Goal: Task Accomplishment & Management: Complete application form

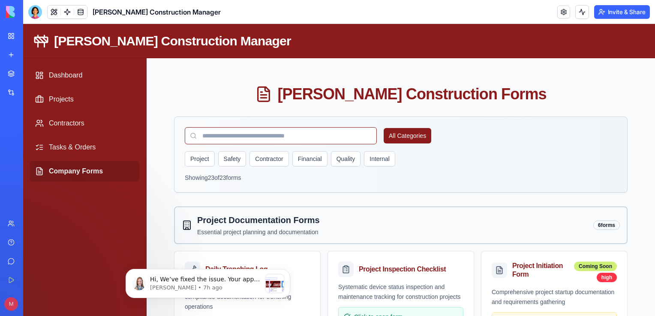
scroll to position [264, 0]
click at [204, 279] on span "Hi, We’ve fixed the issue. Your app has been duplicated into a new version, and…" at bounding box center [205, 309] width 110 height 66
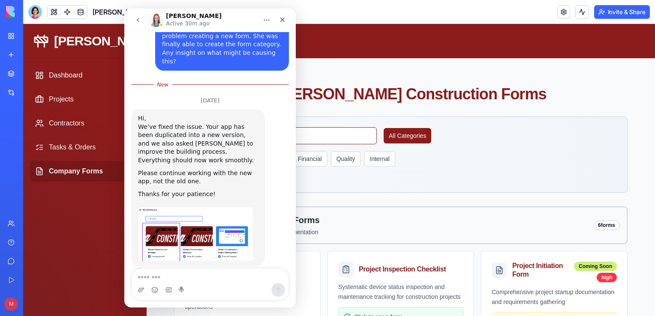
scroll to position [262, 0]
click at [282, 18] on icon "Close" at bounding box center [282, 19] width 7 height 7
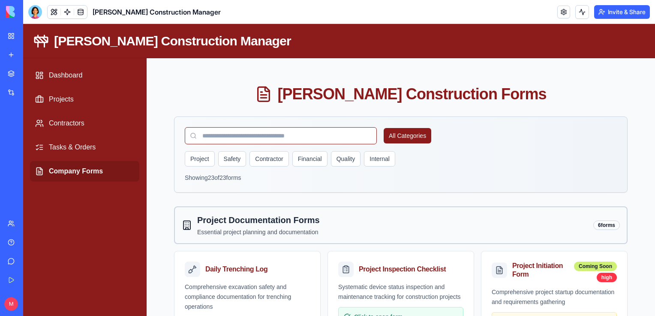
click at [32, 129] on div "[PERSON_NAME] Construction - Project Management" at bounding box center [20, 133] width 24 height 9
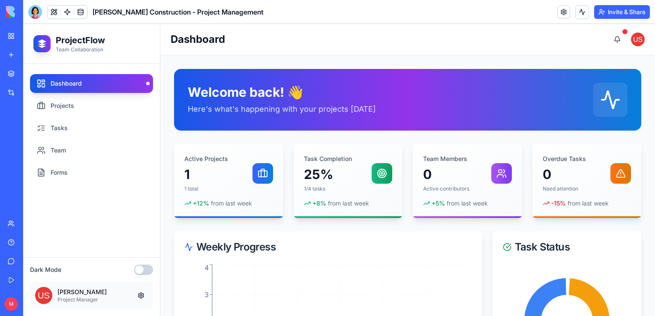
click at [32, 154] on div "[PERSON_NAME] Construction Manager" at bounding box center [20, 152] width 24 height 9
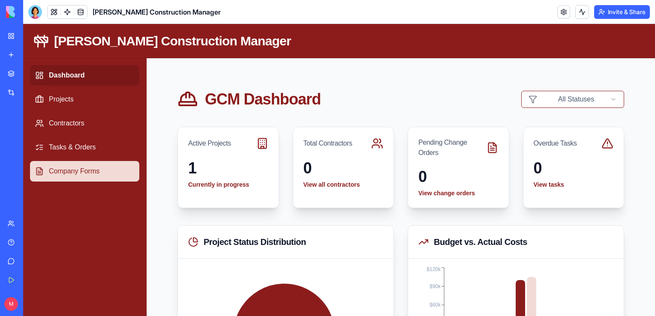
click at [76, 170] on link "Company Forms" at bounding box center [84, 171] width 109 height 21
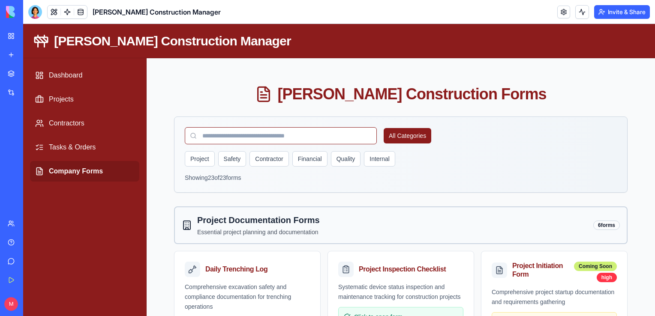
click at [30, 243] on div "Help" at bounding box center [26, 242] width 11 height 9
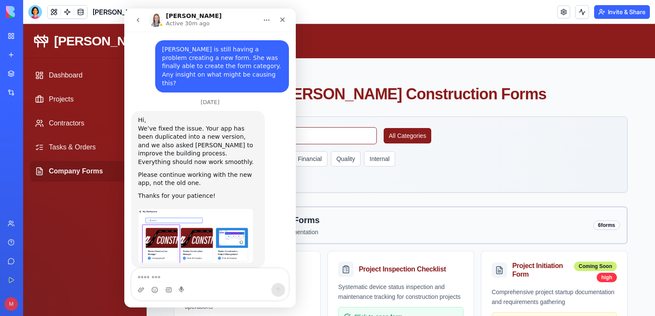
scroll to position [242, 0]
click at [279, 20] on icon "Close" at bounding box center [282, 19] width 7 height 7
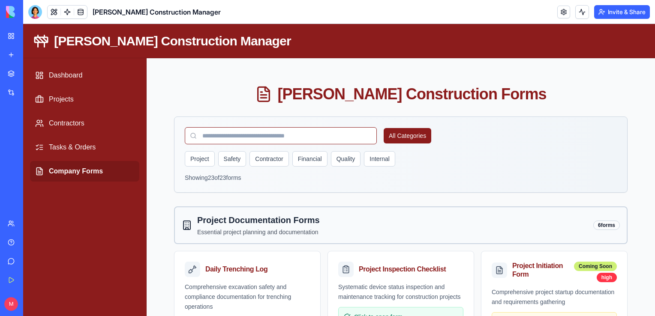
click at [32, 169] on div "[PERSON_NAME] Construction Manager" at bounding box center [20, 171] width 24 height 9
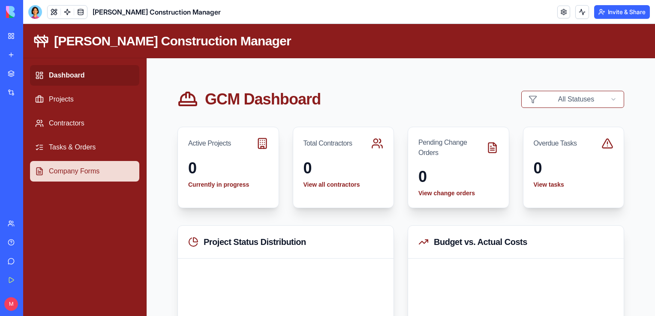
click at [138, 168] on link "Company Forms" at bounding box center [84, 171] width 109 height 21
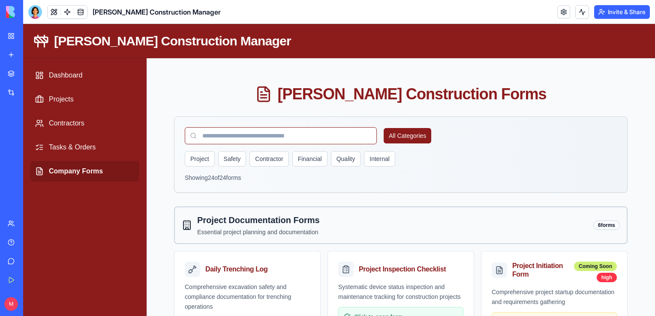
click at [13, 243] on link "Help" at bounding box center [20, 242] width 34 height 17
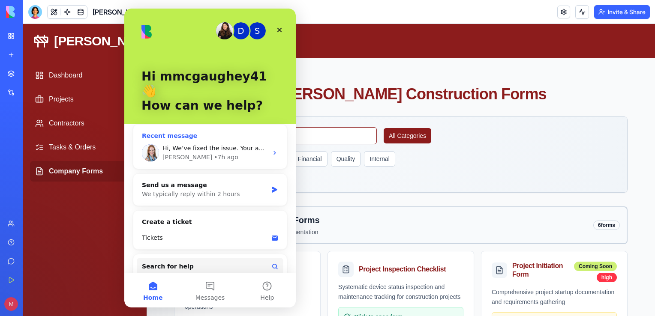
click at [210, 145] on span "Hi, We’ve fixed the issue. Your app has been duplicated into a new version, and…" at bounding box center [568, 148] width 813 height 7
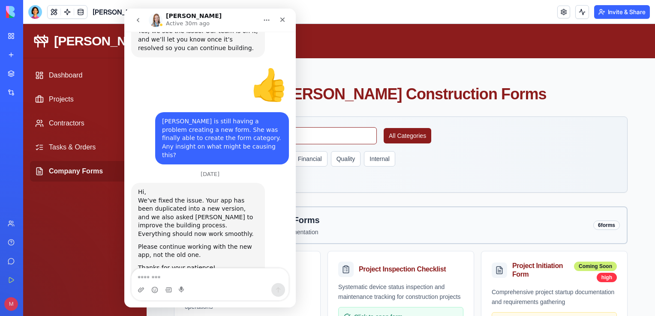
scroll to position [242, 0]
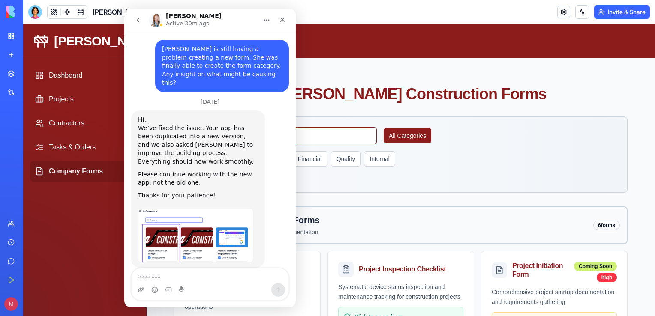
click at [168, 237] on img "Michal says…" at bounding box center [195, 235] width 115 height 54
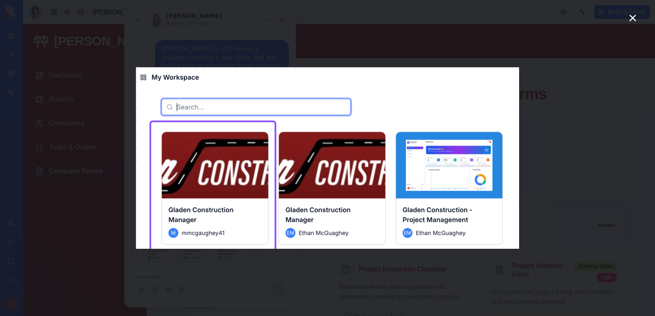
click at [633, 20] on icon "Close" at bounding box center [632, 18] width 10 height 10
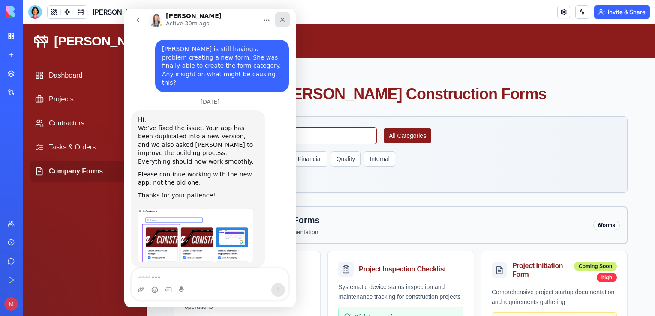
click at [282, 17] on icon "Close" at bounding box center [282, 19] width 7 height 7
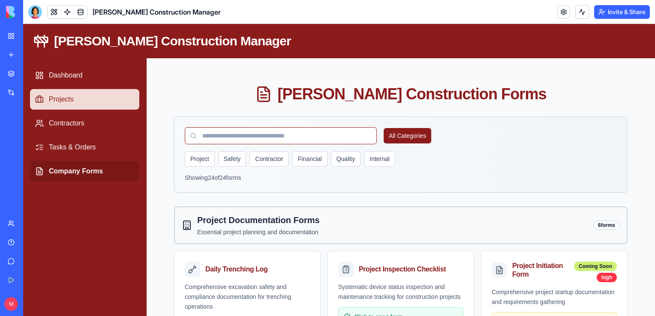
scroll to position [242, 0]
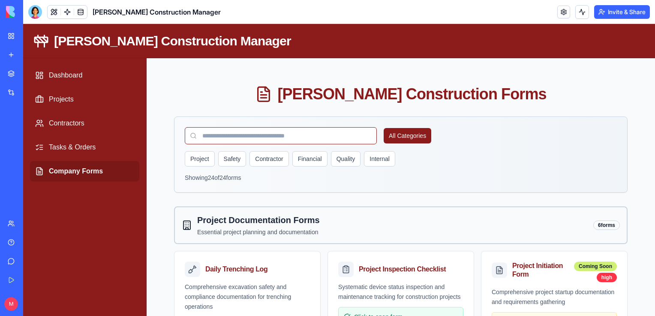
click at [32, 150] on div "[PERSON_NAME] Construction Manager" at bounding box center [20, 152] width 24 height 9
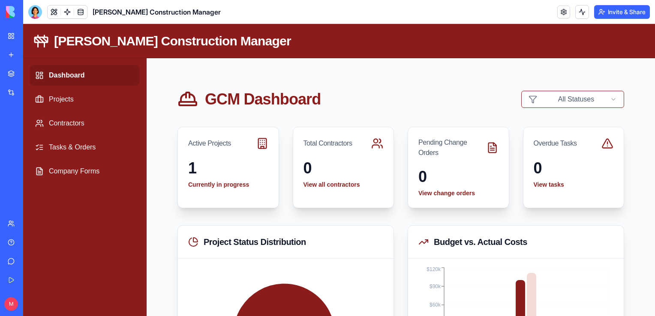
click at [32, 37] on div "My Workspace" at bounding box center [26, 36] width 11 height 9
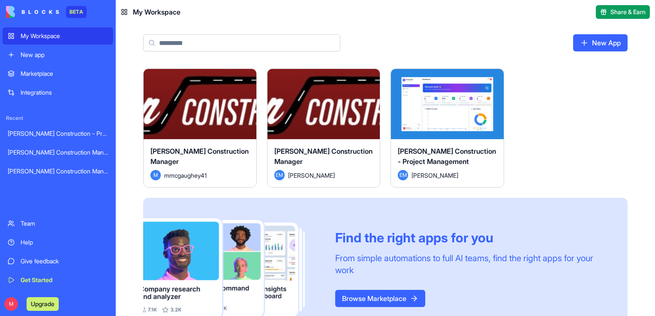
click at [189, 127] on div "Launch" at bounding box center [200, 104] width 113 height 70
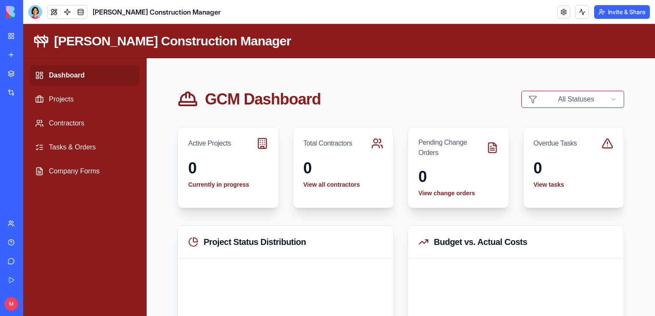
click at [32, 39] on div "My Workspace" at bounding box center [26, 36] width 11 height 9
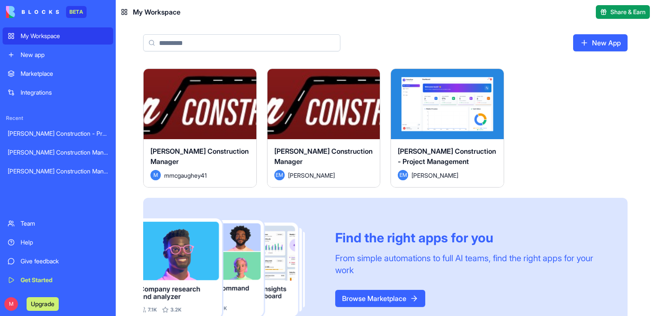
scroll to position [242, 0]
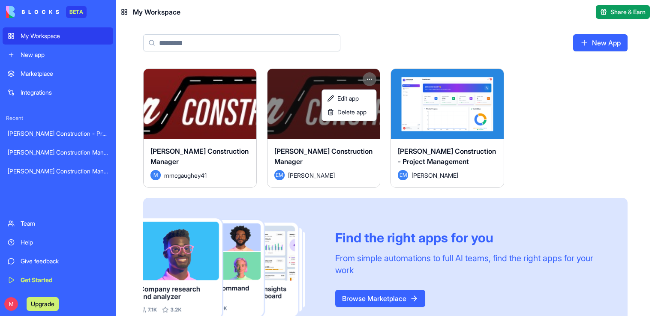
click at [368, 74] on html "BETA My Workspace New app Marketplace Integrations Recent Gladen Construction -…" at bounding box center [327, 158] width 655 height 316
click at [356, 101] on span "Edit app" at bounding box center [347, 98] width 21 height 9
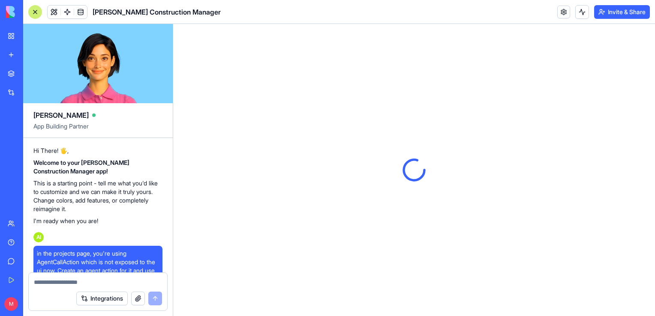
scroll to position [19820, 0]
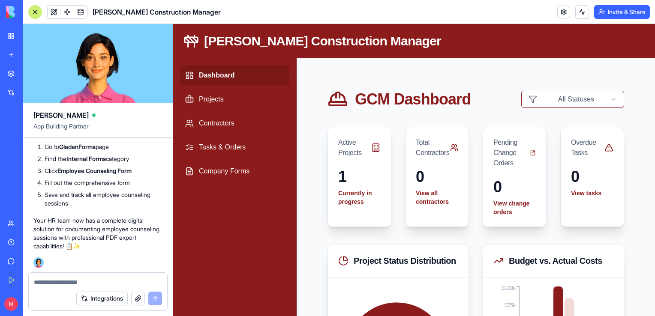
click at [55, 13] on button at bounding box center [54, 12] width 13 height 13
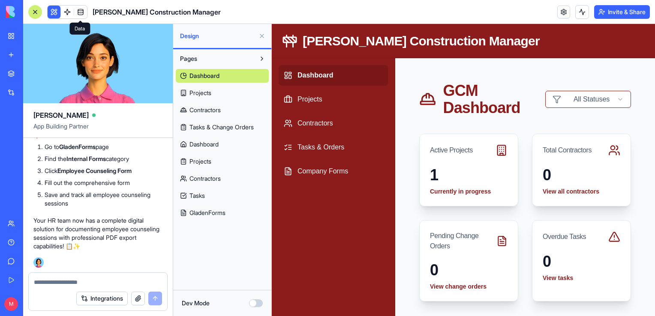
click at [81, 14] on link at bounding box center [80, 12] width 13 height 13
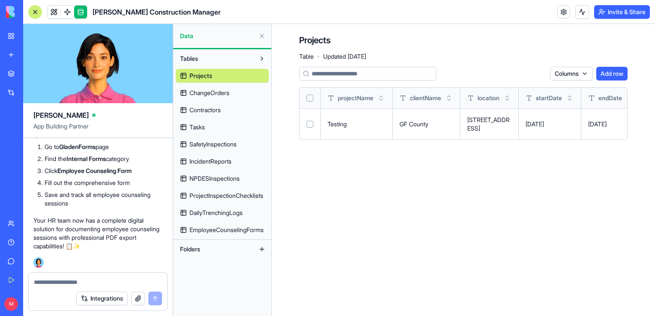
click at [215, 111] on span "Contractors" at bounding box center [204, 110] width 31 height 9
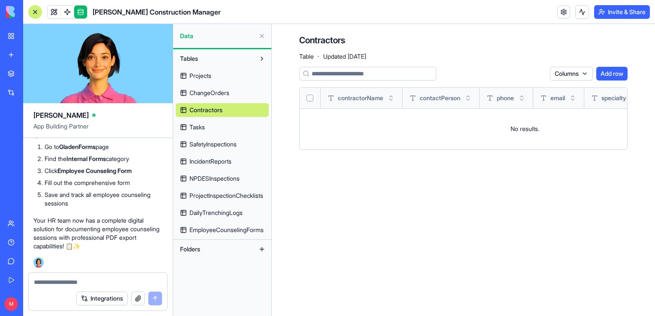
click at [225, 230] on span "EmployeeCounselingForms" at bounding box center [226, 230] width 74 height 9
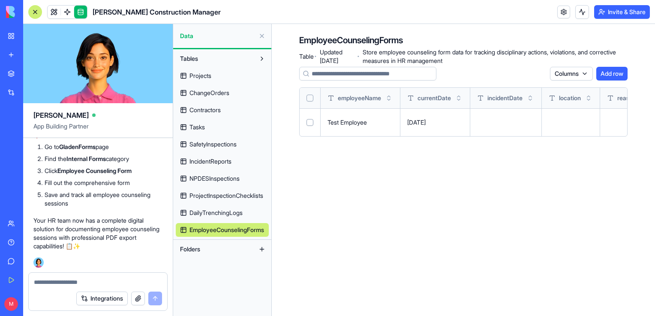
click at [219, 214] on span "DailyTrenchingLogs" at bounding box center [215, 213] width 53 height 9
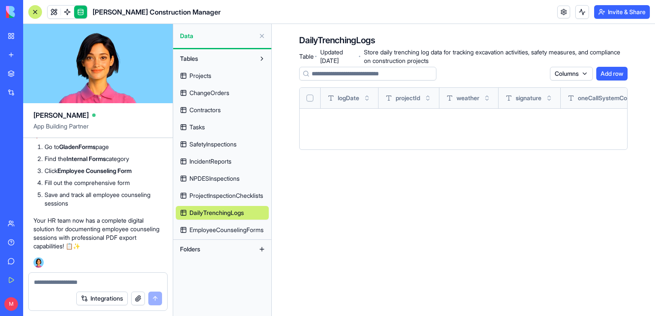
click at [219, 196] on span "ProjectInspectionChecklists" at bounding box center [226, 196] width 74 height 9
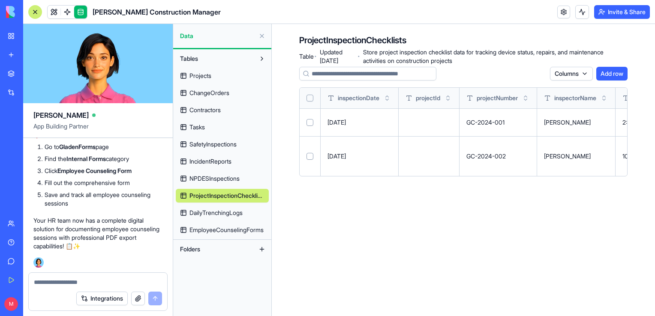
click at [215, 180] on span "NPDESInspections" at bounding box center [214, 178] width 50 height 9
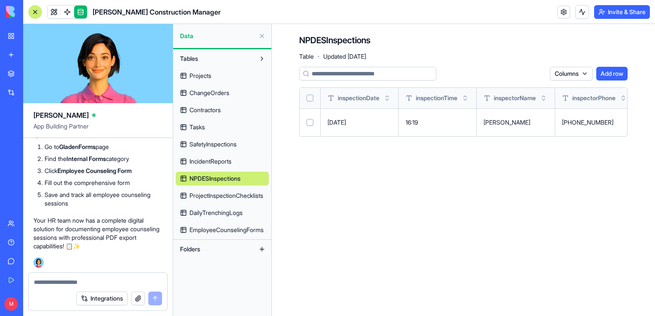
click at [263, 36] on button at bounding box center [262, 36] width 14 height 14
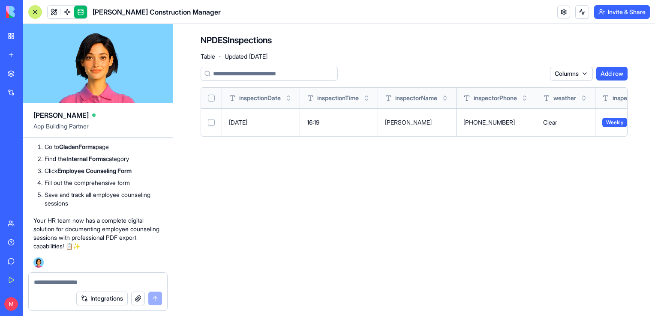
click at [31, 12] on div at bounding box center [35, 12] width 14 height 14
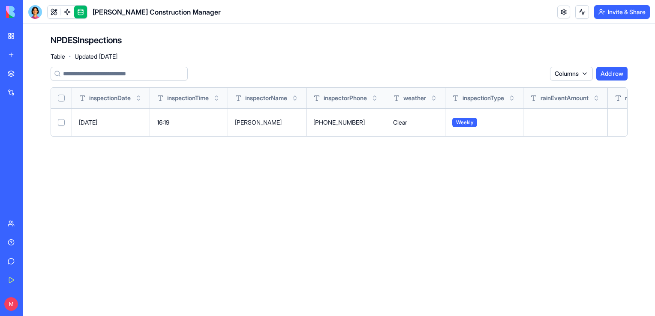
click at [32, 33] on div "My Workspace" at bounding box center [26, 36] width 11 height 9
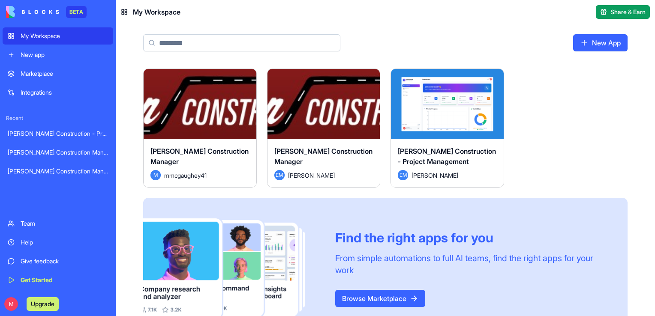
drag, startPoint x: 82, startPoint y: 170, endPoint x: 69, endPoint y: 174, distance: 13.8
click at [69, 174] on div "[PERSON_NAME] Construction Manager" at bounding box center [58, 171] width 100 height 9
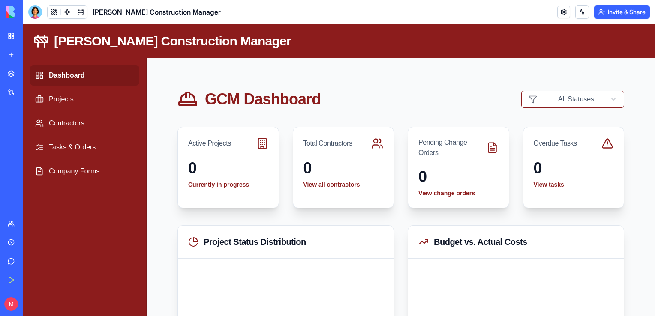
click at [32, 33] on div "My Workspace" at bounding box center [26, 36] width 11 height 9
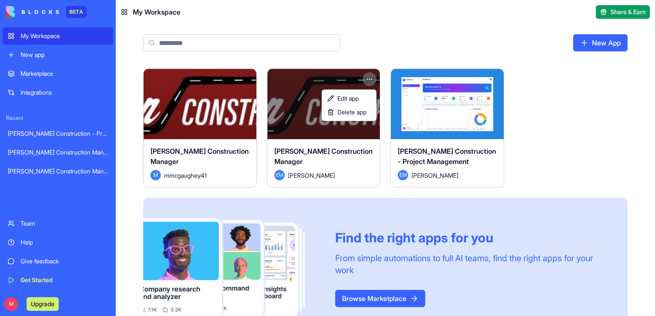
click at [372, 78] on html "BETA My Workspace New app Marketplace Integrations Recent Gladen Construction -…" at bounding box center [327, 158] width 655 height 316
click at [355, 99] on span "Edit app" at bounding box center [347, 98] width 21 height 9
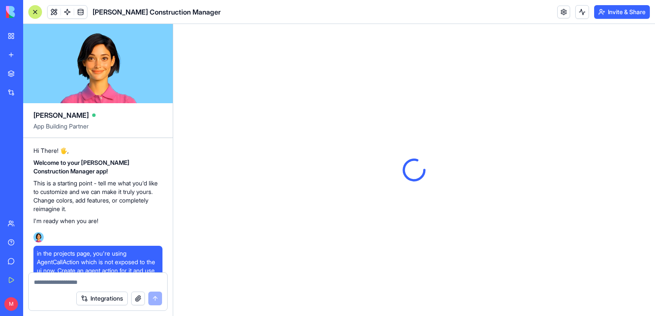
scroll to position [19820, 0]
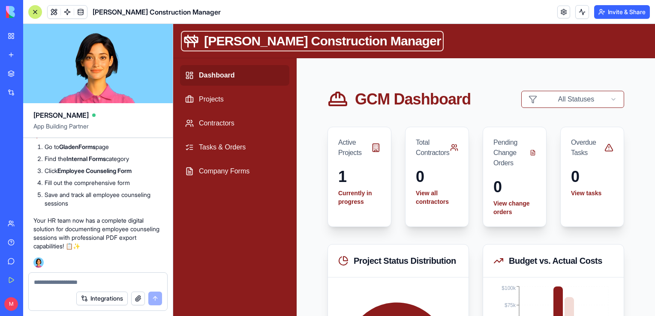
click at [286, 42] on h1 "[PERSON_NAME] Construction Manager" at bounding box center [322, 40] width 237 height 15
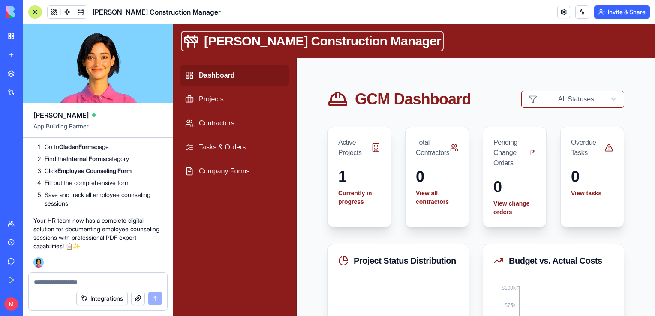
click at [286, 42] on h1 "[PERSON_NAME] Construction Manager" at bounding box center [322, 40] width 237 height 15
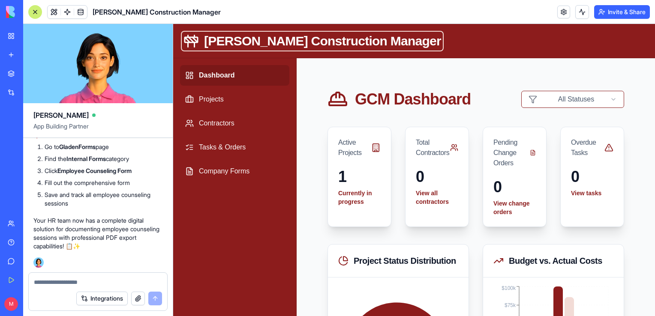
click at [329, 40] on h1 "[PERSON_NAME] Construction Manager" at bounding box center [322, 40] width 237 height 15
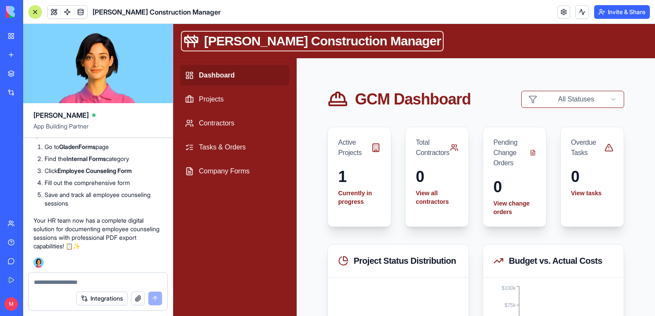
click at [329, 40] on h1 "[PERSON_NAME] Construction Manager" at bounding box center [322, 40] width 237 height 15
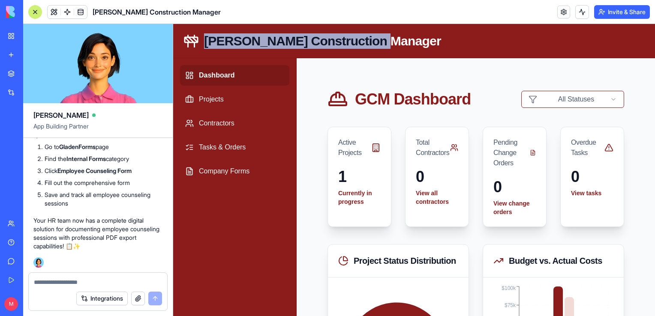
drag, startPoint x: 370, startPoint y: 43, endPoint x: 205, endPoint y: 33, distance: 165.3
click at [205, 33] on header "[PERSON_NAME] Construction Manager" at bounding box center [414, 41] width 482 height 34
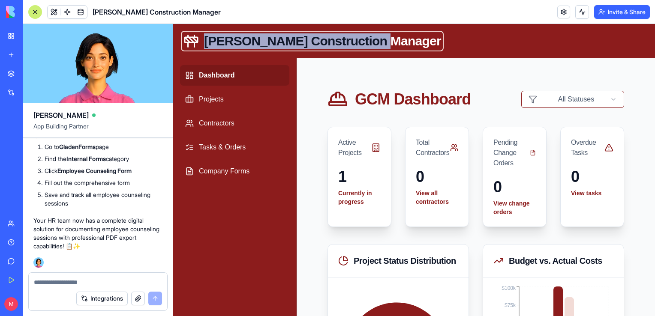
copy h1 "[PERSON_NAME] Construction Manager"
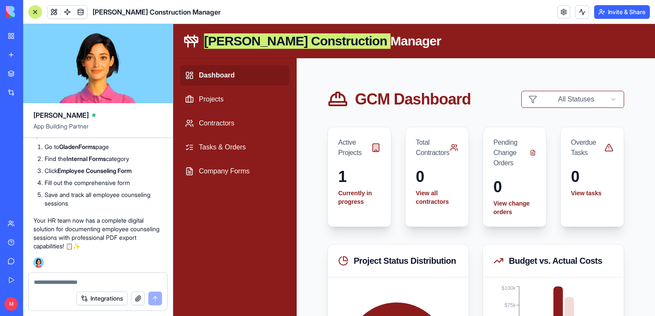
click at [125, 275] on div at bounding box center [98, 280] width 138 height 14
click at [93, 287] on div "Integrations" at bounding box center [98, 299] width 138 height 24
click at [90, 278] on textarea at bounding box center [98, 282] width 128 height 9
paste textarea "**********"
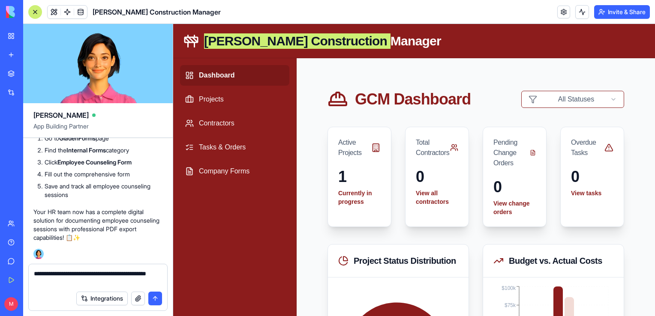
type textarea "**********"
click at [157, 296] on button "submit" at bounding box center [155, 299] width 14 height 14
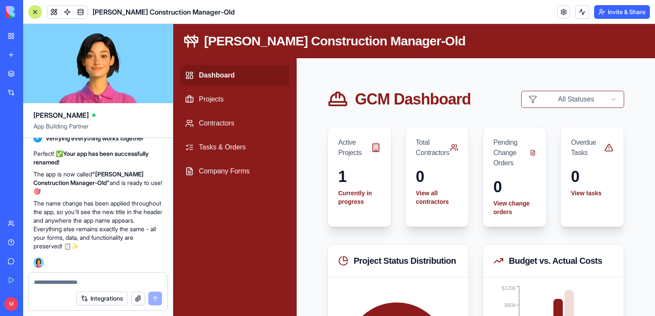
scroll to position [20118, 0]
click at [8, 40] on link "My Workspace" at bounding box center [20, 35] width 34 height 17
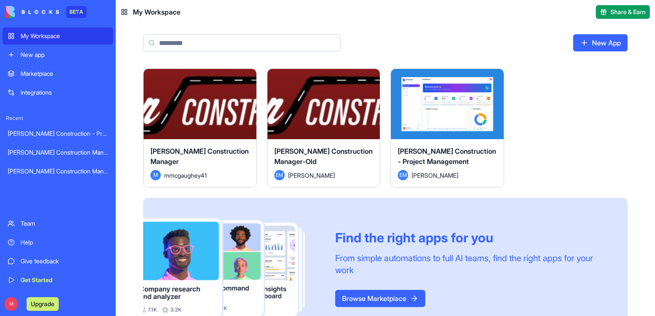
click at [64, 169] on div "[PERSON_NAME] Construction Manager" at bounding box center [58, 171] width 100 height 9
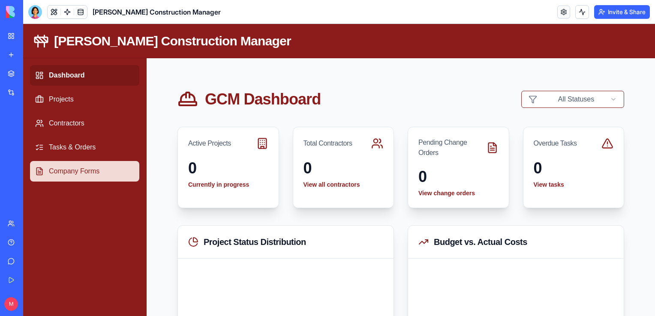
click at [89, 173] on link "Company Forms" at bounding box center [84, 171] width 109 height 21
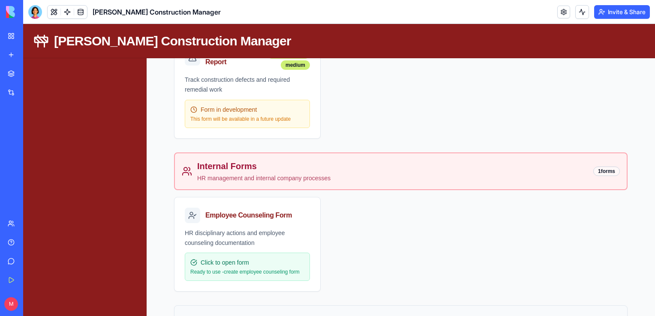
scroll to position [1387, 0]
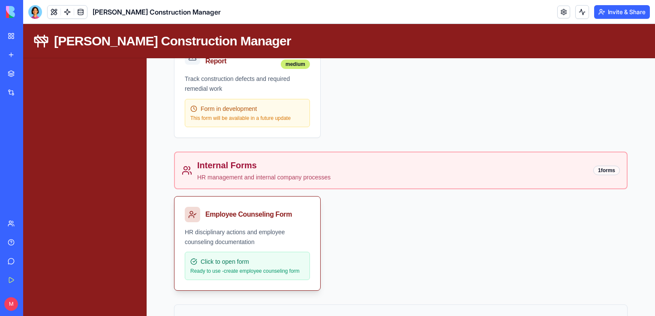
click at [253, 230] on div "HR disciplinary actions and employee counseling documentation" at bounding box center [247, 238] width 125 height 20
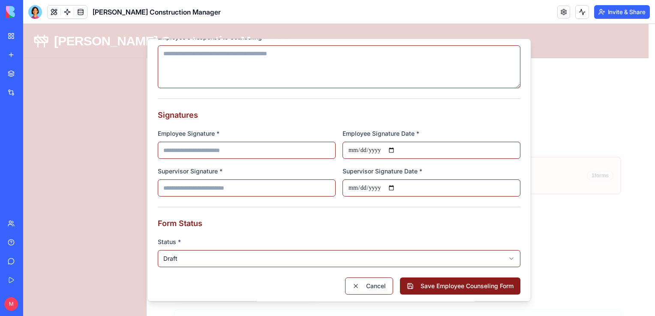
scroll to position [414, 0]
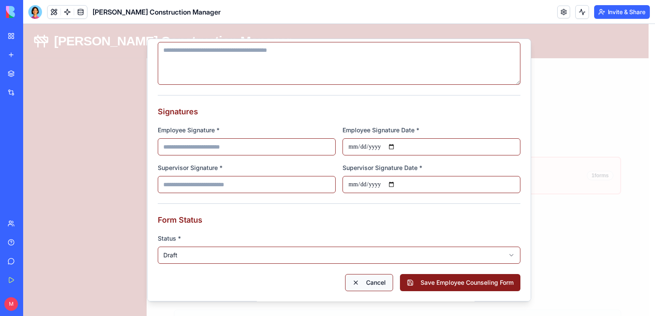
click at [354, 281] on button "Cancel" at bounding box center [369, 282] width 48 height 17
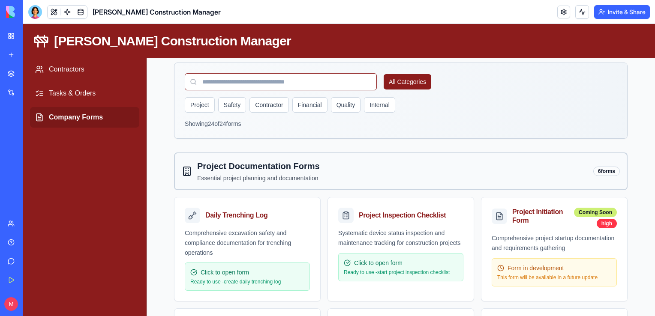
scroll to position [55, 0]
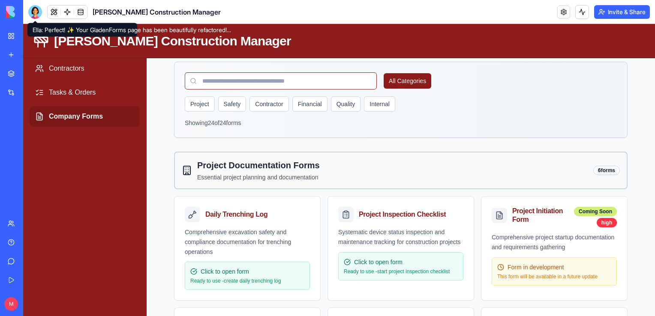
click at [36, 18] on div at bounding box center [35, 12] width 14 height 14
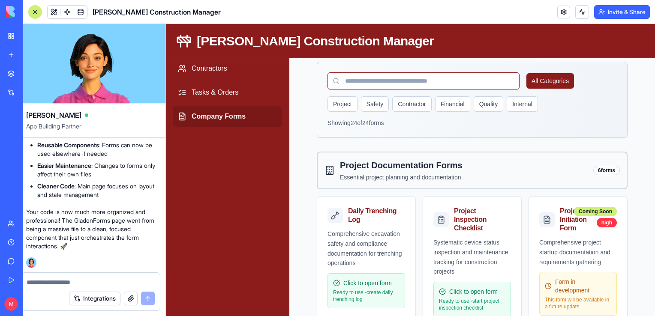
scroll to position [0, 0]
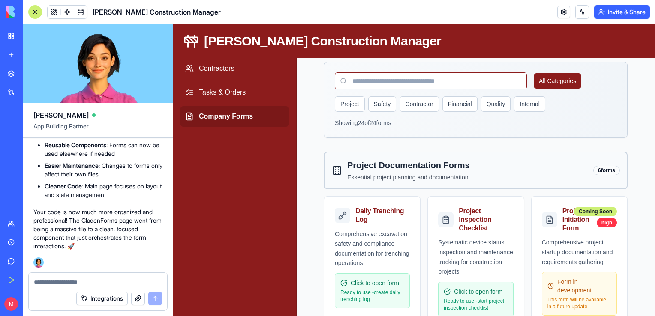
click at [87, 278] on textarea at bounding box center [98, 282] width 128 height 9
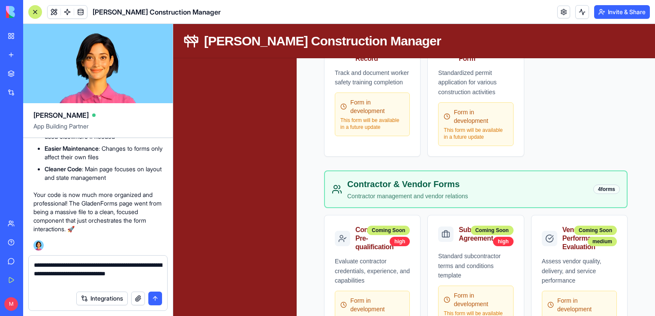
scroll to position [710, 0]
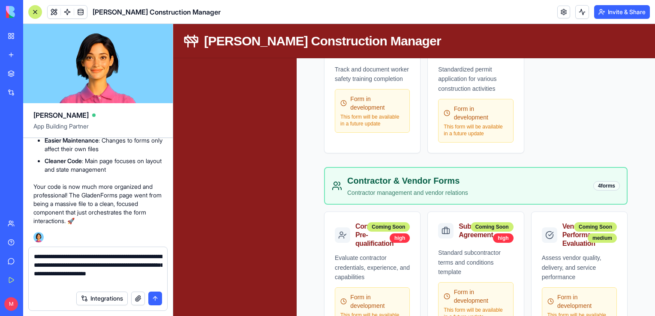
type textarea "**********"
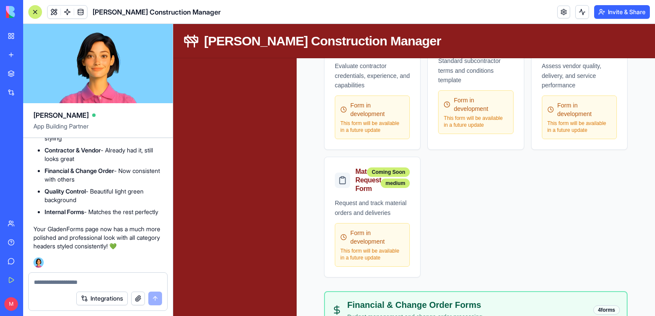
scroll to position [902, 0]
click at [135, 297] on button "button" at bounding box center [138, 299] width 14 height 14
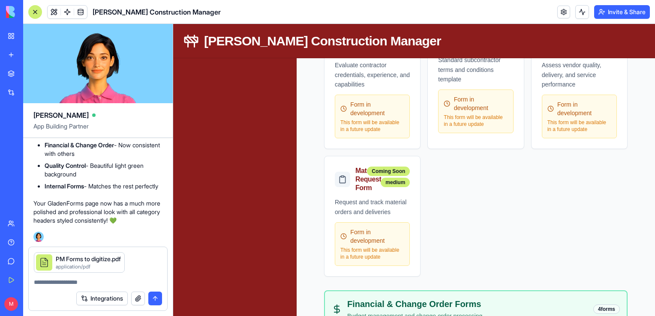
click at [93, 286] on textarea at bounding box center [98, 282] width 129 height 9
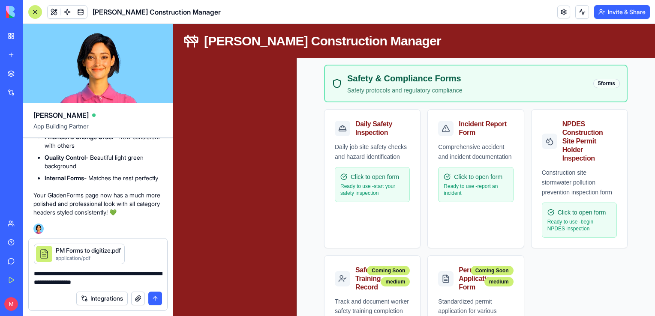
scroll to position [478, 0]
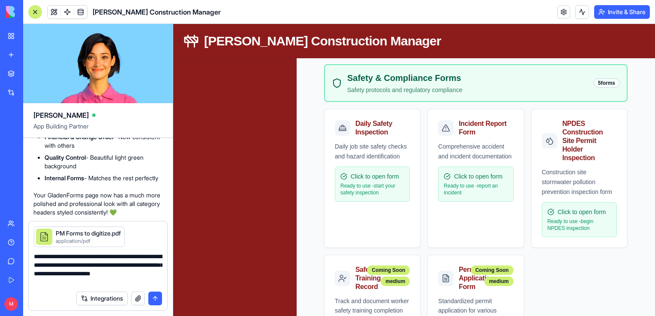
type textarea "**********"
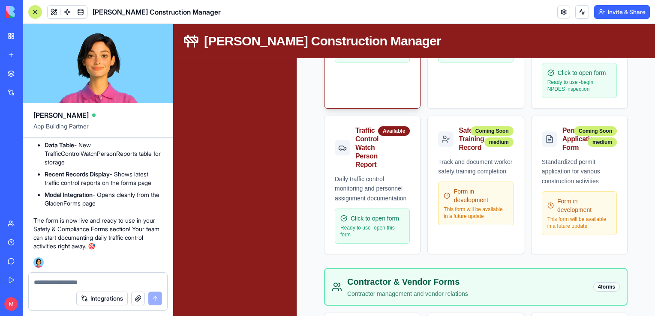
scroll to position [620, 0]
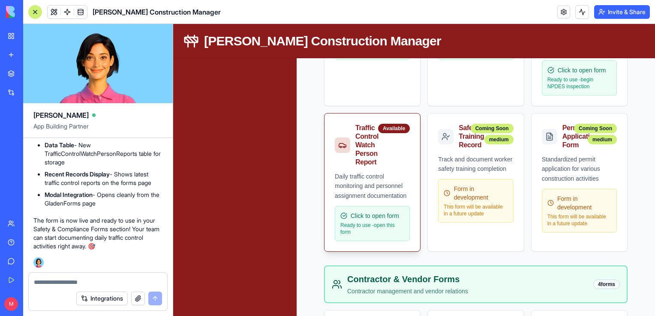
click at [365, 174] on div "Daily traffic control monitoring and personnel assignment documentation" at bounding box center [372, 186] width 75 height 29
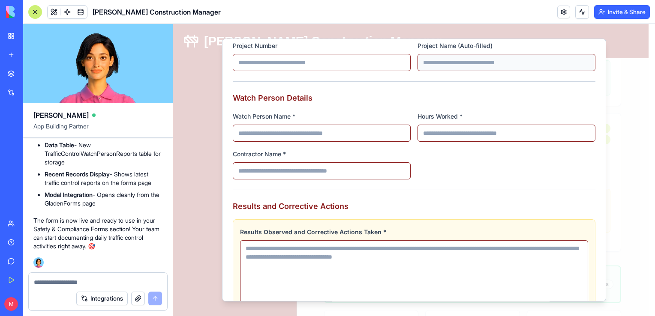
scroll to position [109, 0]
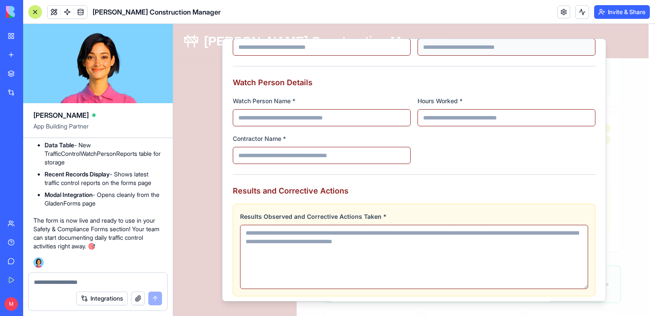
click at [94, 282] on textarea at bounding box center [98, 282] width 129 height 9
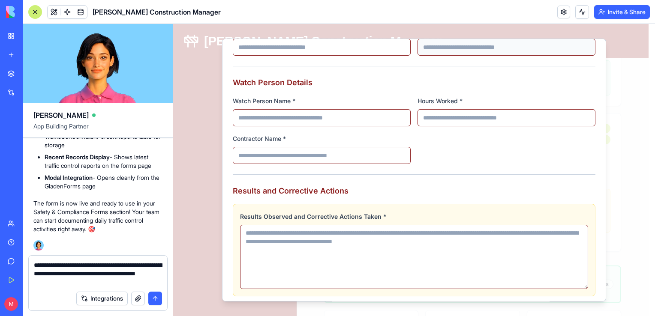
click at [109, 288] on div "Integrations" at bounding box center [98, 299] width 138 height 24
click at [106, 284] on textarea "**********" at bounding box center [98, 274] width 129 height 26
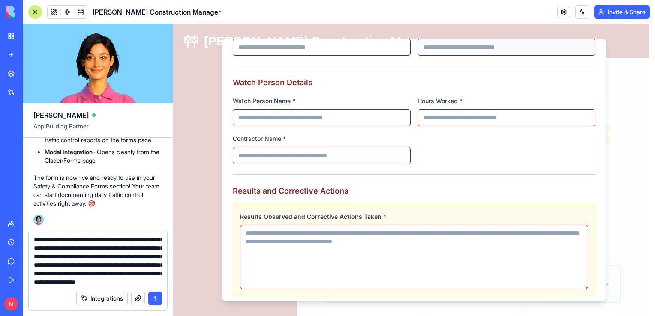
scroll to position [33, 0]
type textarea "**********"
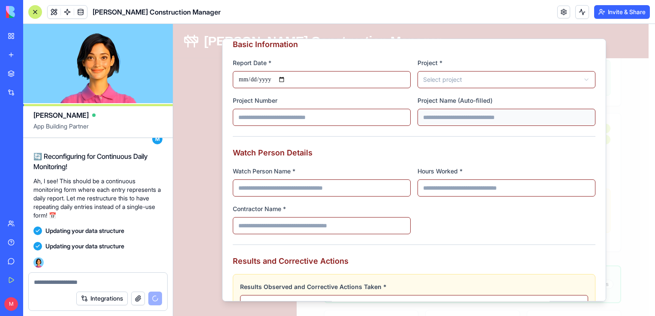
scroll to position [0, 0]
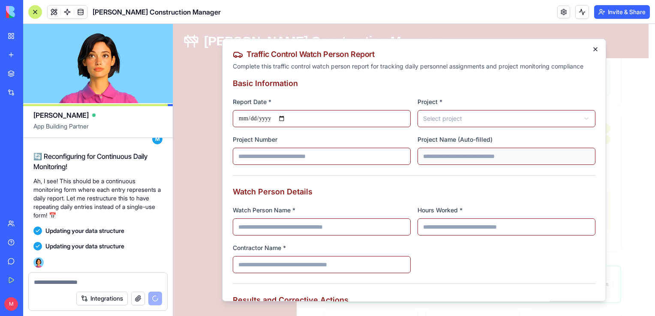
click at [592, 47] on icon "button" at bounding box center [595, 49] width 7 height 7
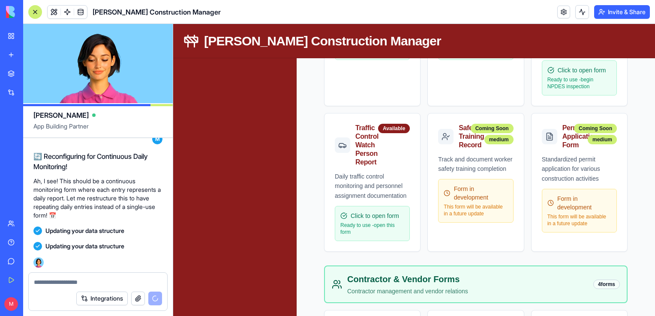
click at [38, 15] on div at bounding box center [35, 12] width 14 height 14
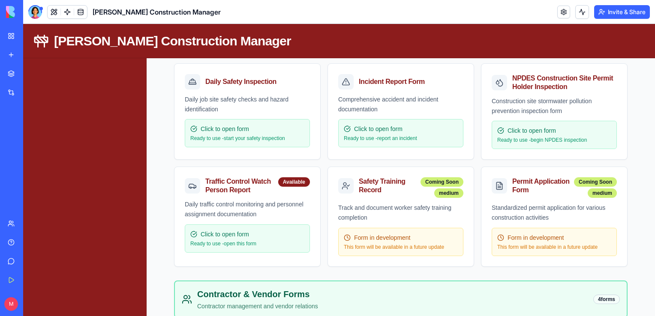
scroll to position [458, 0]
click at [34, 18] on div at bounding box center [35, 12] width 14 height 14
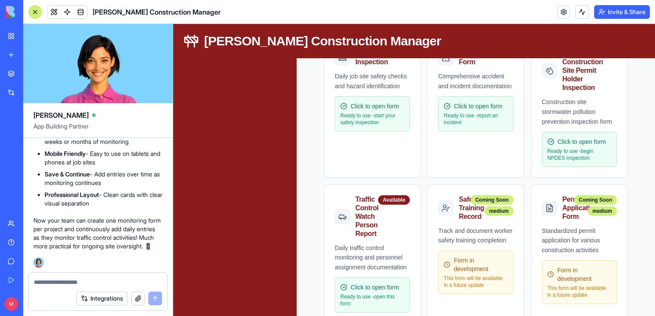
scroll to position [548, 0]
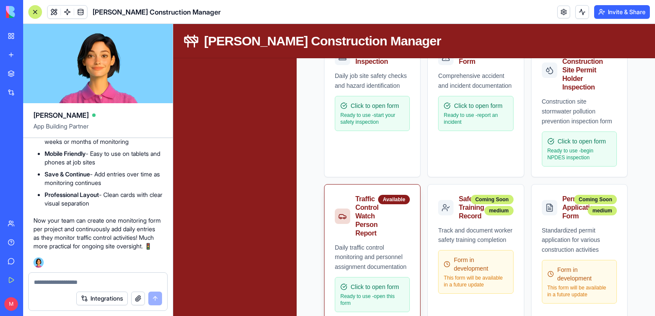
click at [369, 239] on div "Traffic Control Watch Person Report Available" at bounding box center [372, 214] width 96 height 58
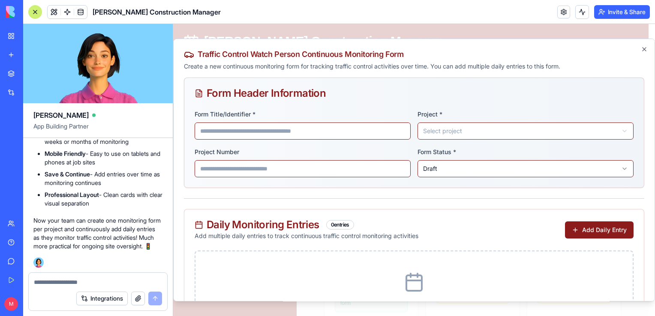
scroll to position [4, 0]
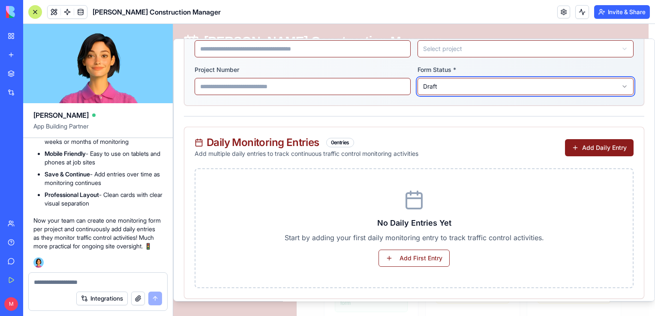
scroll to position [84, 0]
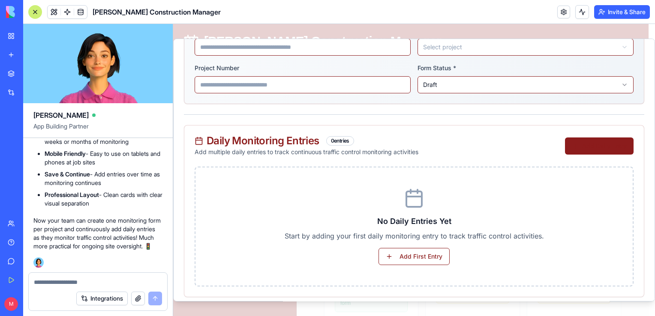
click at [580, 150] on button "Add Daily Entry" at bounding box center [599, 146] width 69 height 17
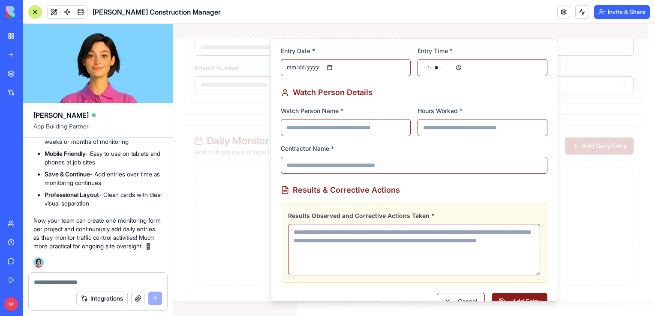
scroll to position [0, 0]
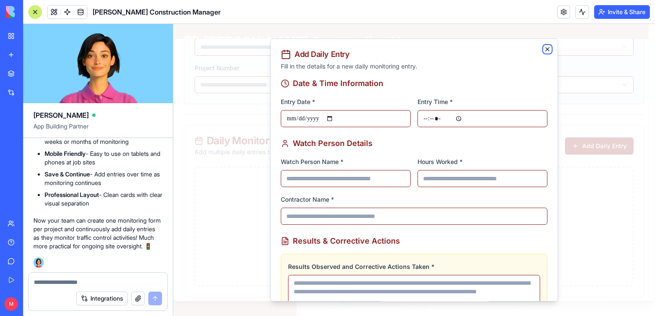
click at [544, 51] on icon "button" at bounding box center [547, 49] width 7 height 7
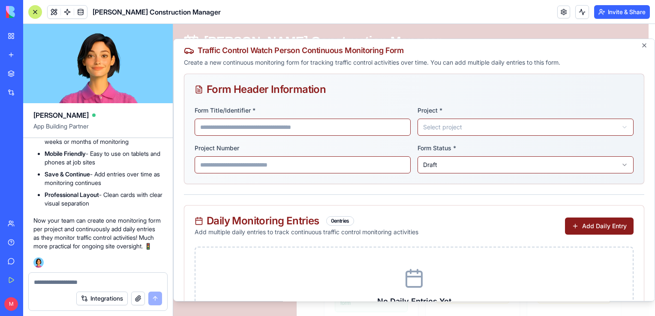
scroll to position [3, 0]
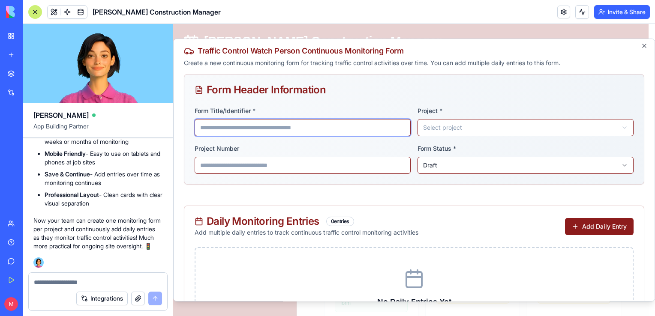
click at [257, 128] on input "Form Title/Identifier *" at bounding box center [303, 127] width 216 height 17
type input "**********"
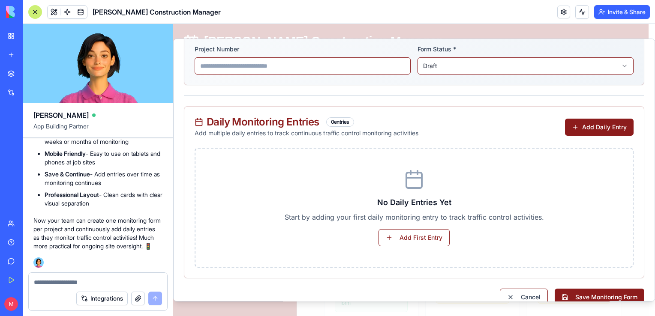
scroll to position [0, 0]
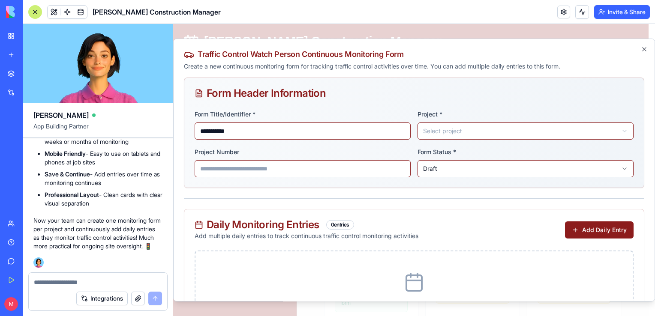
click at [33, 9] on div at bounding box center [35, 12] width 14 height 14
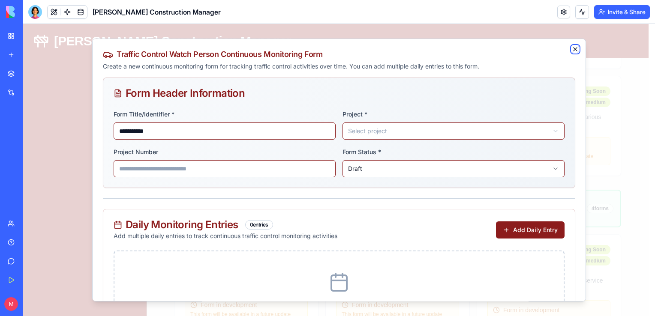
click at [573, 48] on icon "button" at bounding box center [574, 49] width 3 height 3
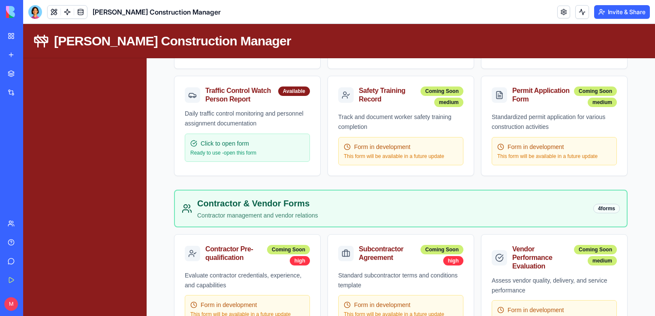
click at [32, 174] on div "[PERSON_NAME] Construction Manager" at bounding box center [20, 171] width 24 height 9
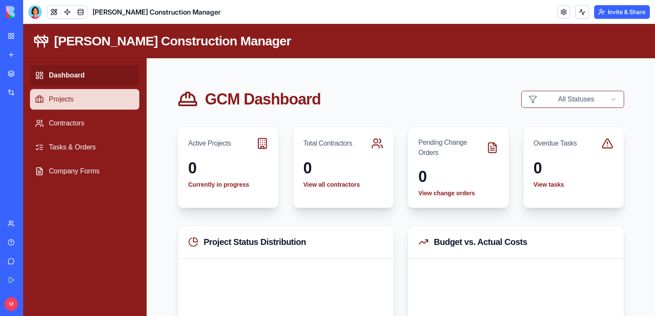
click at [62, 105] on link "Projects" at bounding box center [84, 99] width 109 height 21
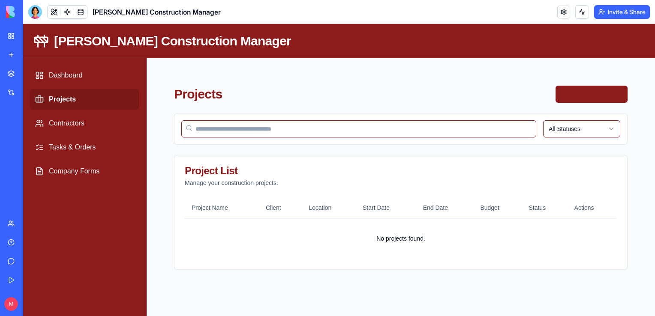
click at [600, 95] on button "Add New Project" at bounding box center [591, 94] width 72 height 17
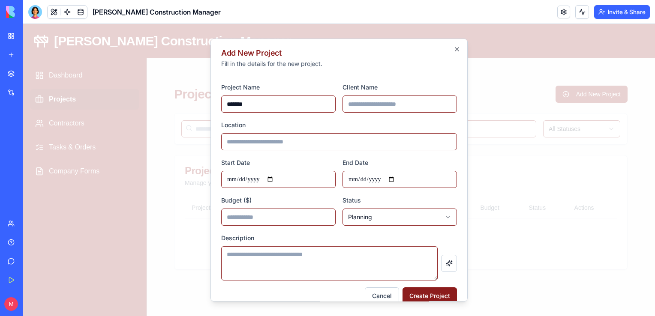
type input "*******"
type input "**********"
type input "********"
click at [275, 183] on input "Start Date" at bounding box center [278, 179] width 114 height 17
type input "**********"
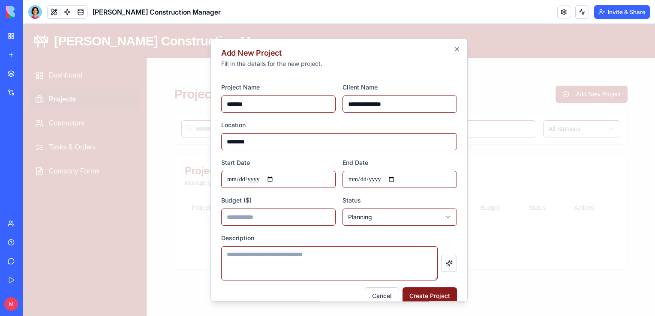
click at [396, 180] on input "End Date" at bounding box center [399, 179] width 114 height 17
type input "**********"
click at [285, 215] on input "*" at bounding box center [278, 217] width 114 height 17
type input "****"
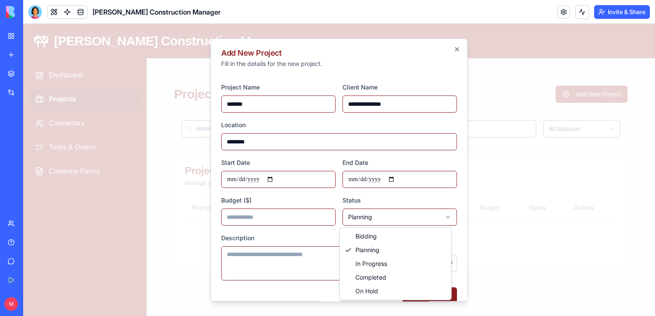
click at [378, 225] on body "**********" at bounding box center [339, 170] width 632 height 292
select select "**********"
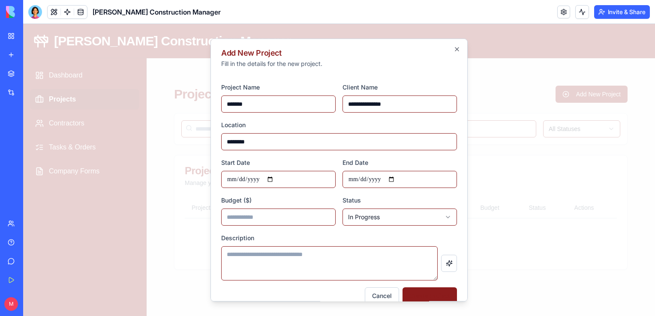
click at [416, 290] on button "Create Project" at bounding box center [429, 295] width 54 height 17
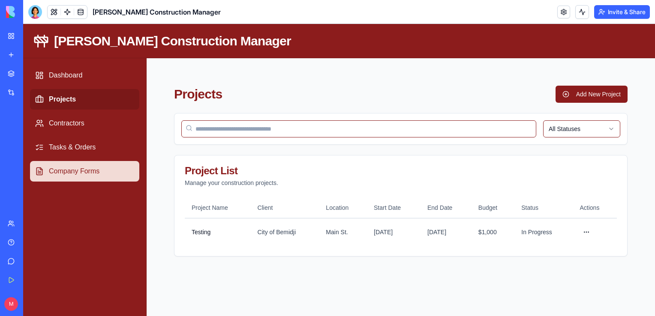
click at [82, 176] on link "Company Forms" at bounding box center [84, 171] width 109 height 21
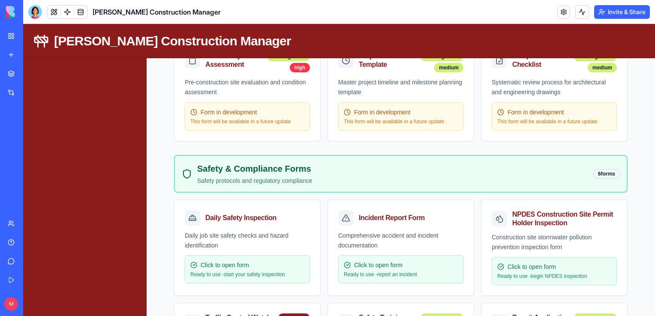
scroll to position [322, 0]
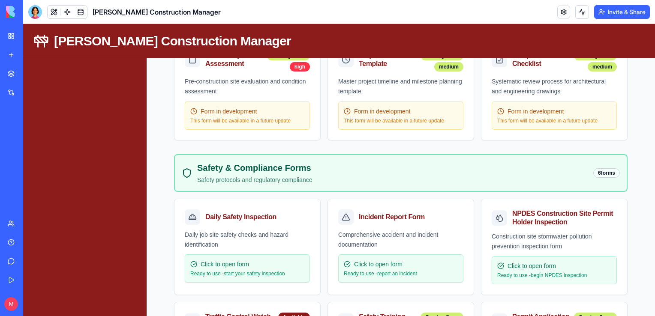
click at [269, 270] on p "Ready to use - start your safety inspection" at bounding box center [247, 273] width 114 height 7
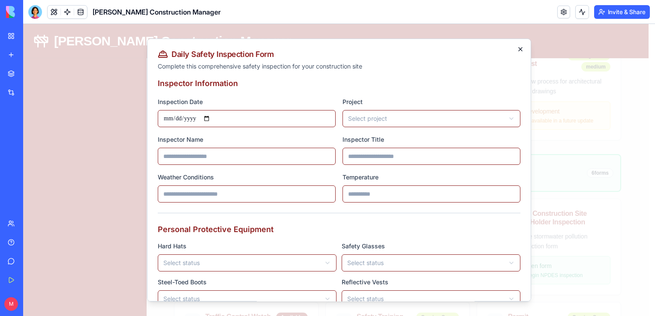
click at [517, 49] on icon "button" at bounding box center [520, 49] width 7 height 7
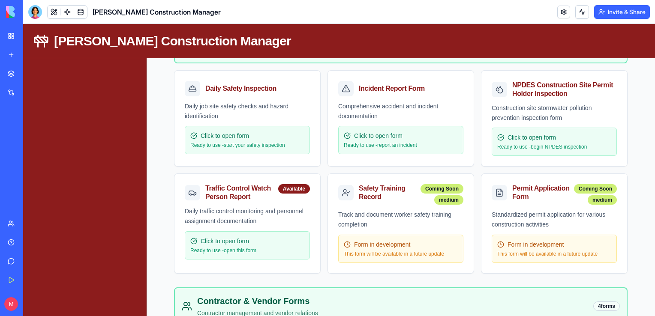
scroll to position [483, 0]
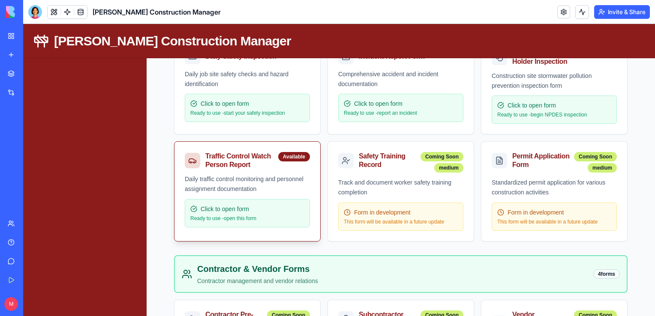
click at [241, 183] on div "Daily traffic control monitoring and personnel assignment documentation" at bounding box center [247, 184] width 125 height 20
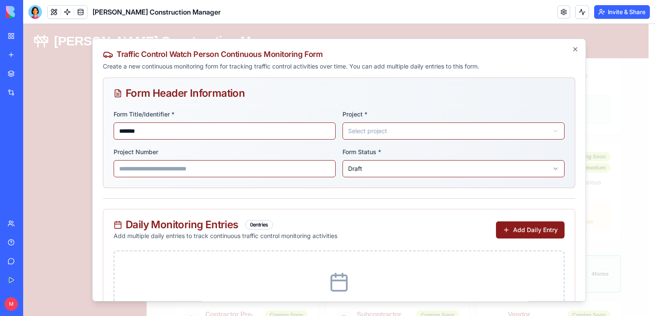
type input "*******"
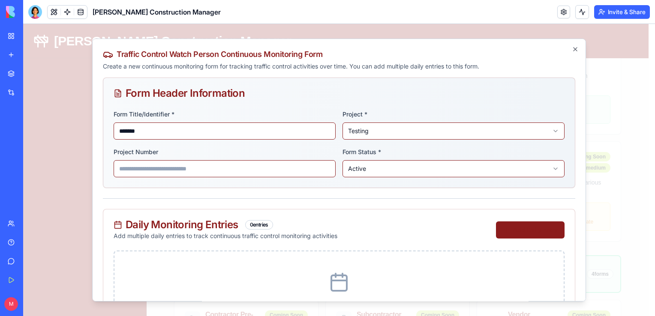
click at [526, 231] on button "Add Daily Entry" at bounding box center [530, 230] width 69 height 17
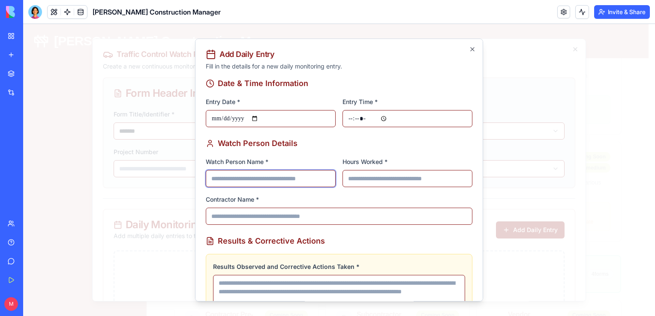
click at [271, 179] on input "Watch Person Name *" at bounding box center [271, 178] width 130 height 17
type input "**********"
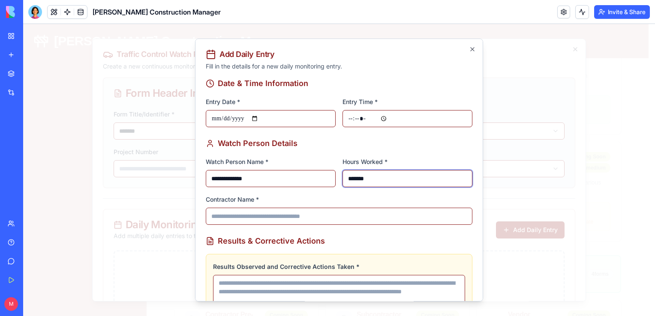
type input "*******"
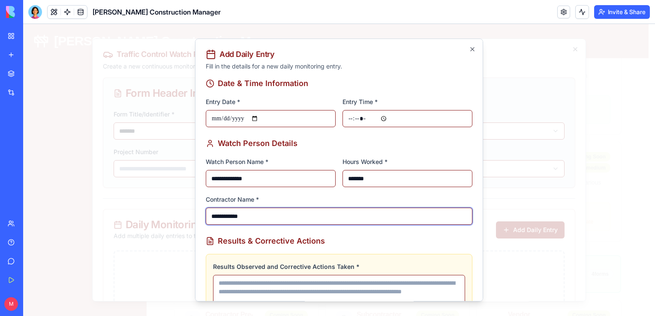
type input "**********"
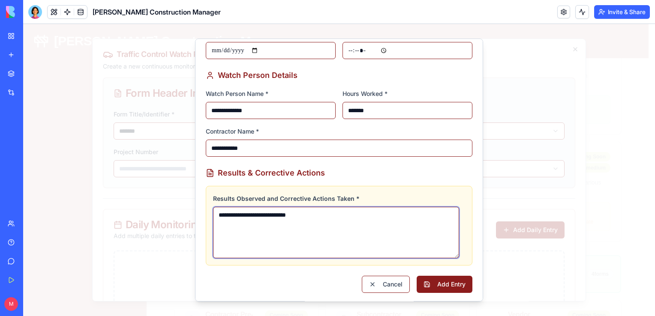
scroll to position [70, 0]
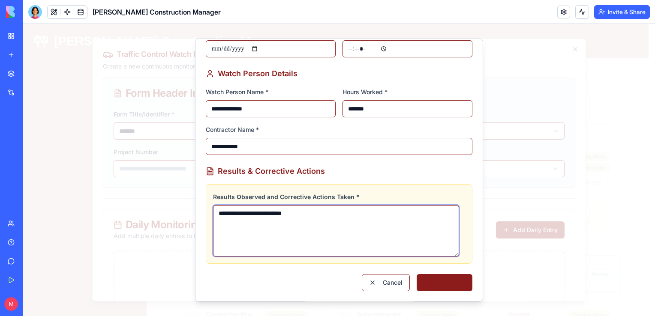
type textarea "**********"
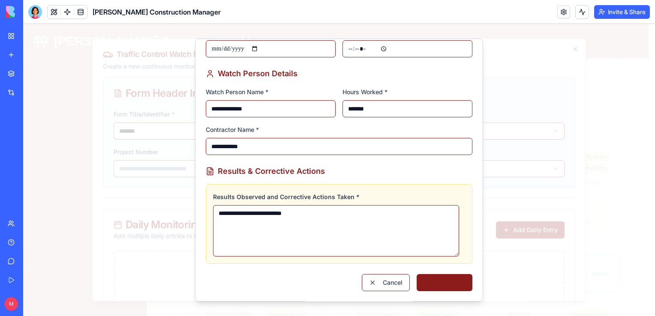
click at [436, 284] on button "Add Entry" at bounding box center [444, 282] width 56 height 17
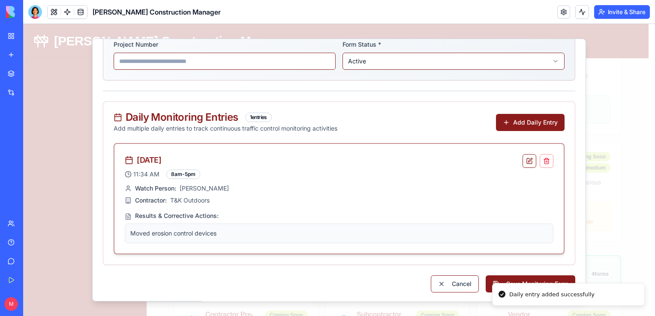
scroll to position [108, 0]
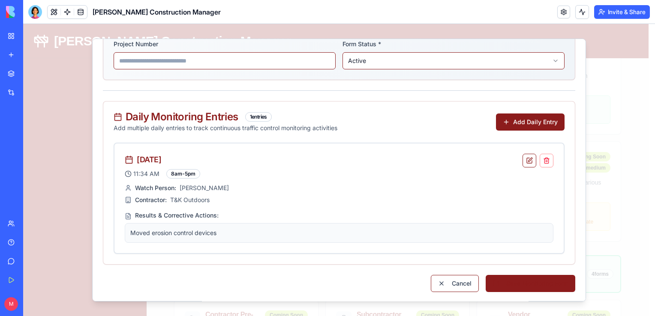
click at [511, 282] on button "Save Monitoring Form" at bounding box center [530, 283] width 90 height 17
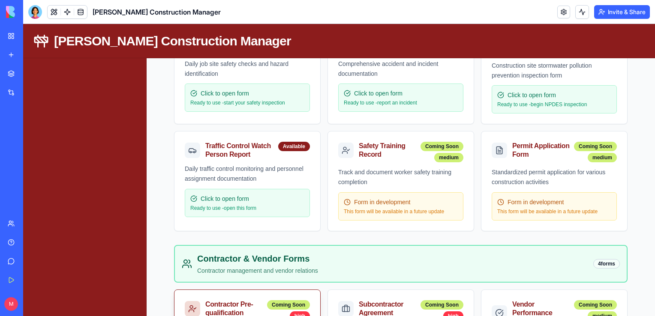
scroll to position [494, 0]
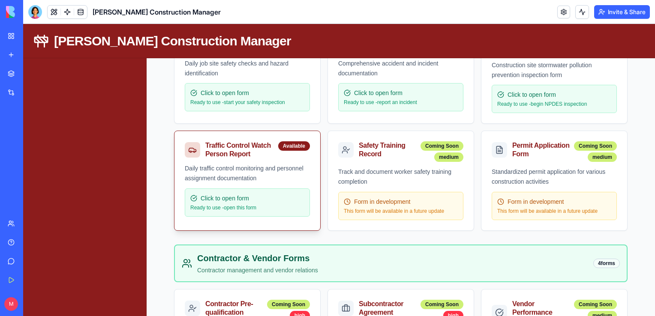
click at [227, 165] on div "Daily traffic control monitoring and personnel assignment documentation" at bounding box center [247, 174] width 125 height 20
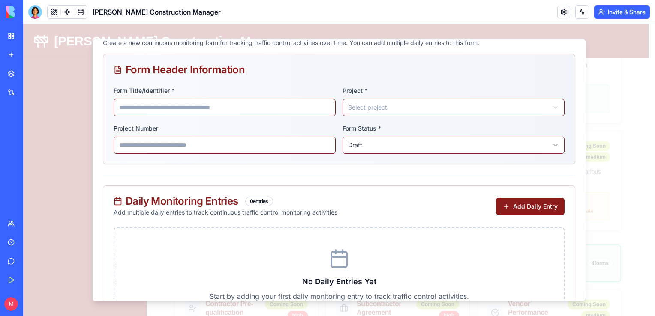
scroll to position [0, 0]
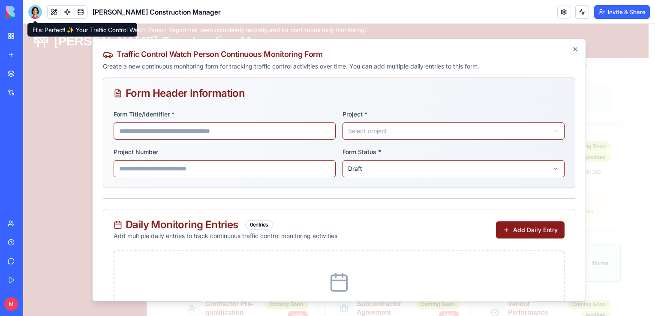
click at [35, 13] on div at bounding box center [35, 12] width 14 height 14
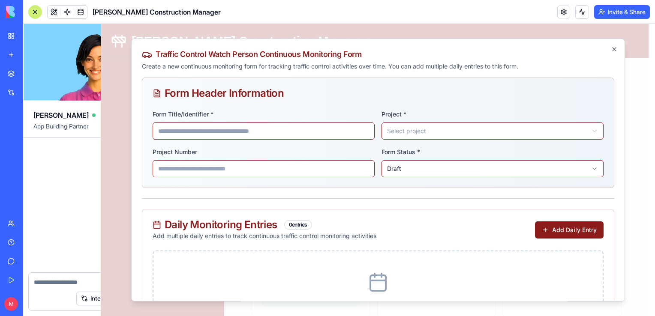
scroll to position [3155, 0]
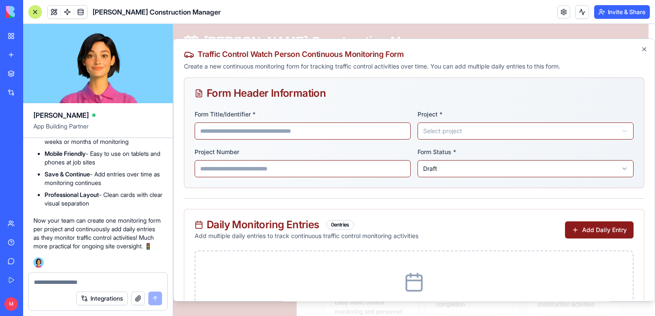
click at [78, 283] on textarea at bounding box center [98, 282] width 128 height 9
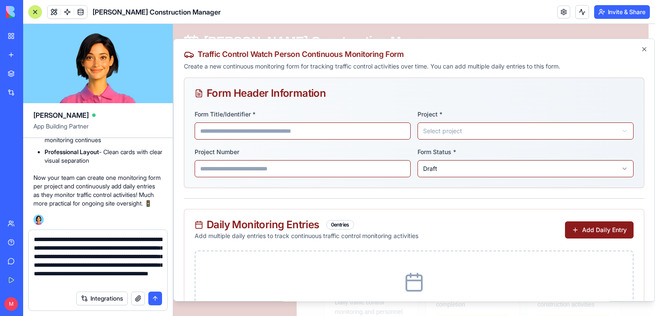
scroll to position [16, 0]
type textarea "**********"
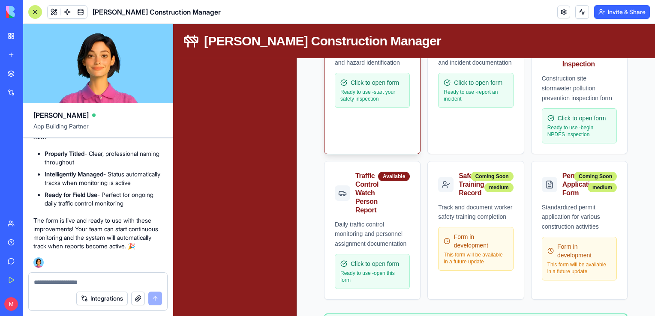
scroll to position [574, 0]
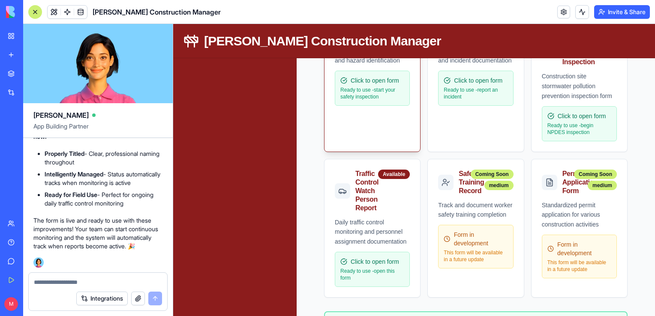
click at [386, 212] on div "Traffic Control Watch Person Report Available" at bounding box center [372, 188] width 96 height 58
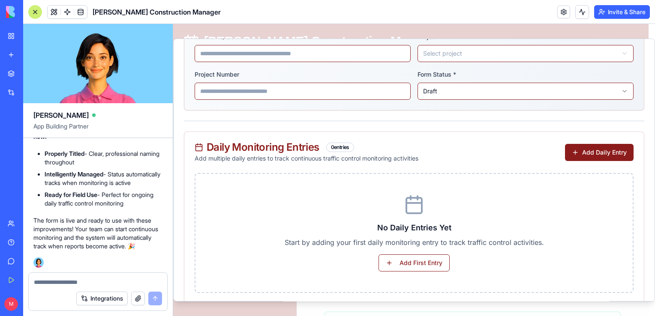
scroll to position [117, 0]
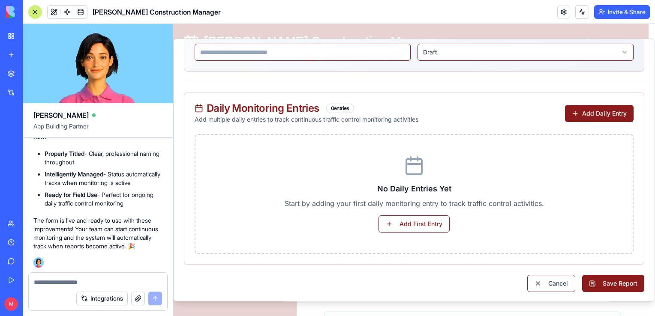
click at [87, 275] on div at bounding box center [98, 280] width 138 height 14
click at [91, 281] on textarea at bounding box center [98, 282] width 129 height 9
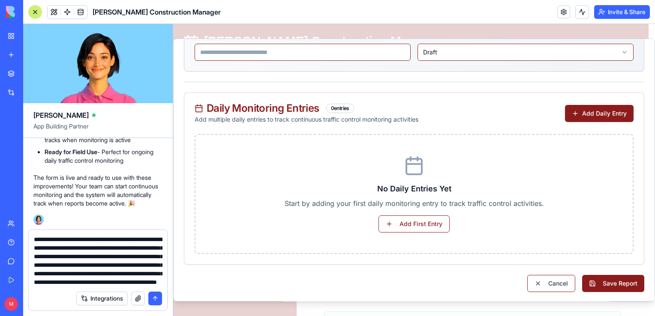
scroll to position [25, 0]
type textarea "**********"
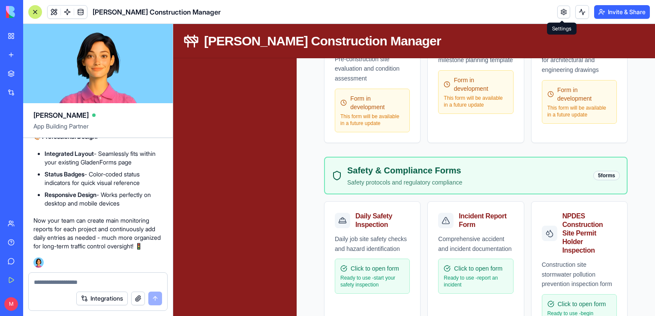
scroll to position [0, 0]
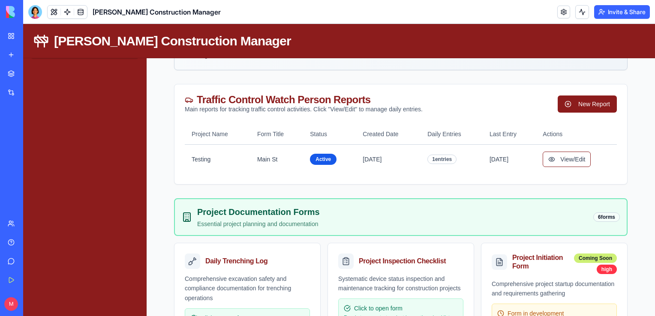
scroll to position [122, 0]
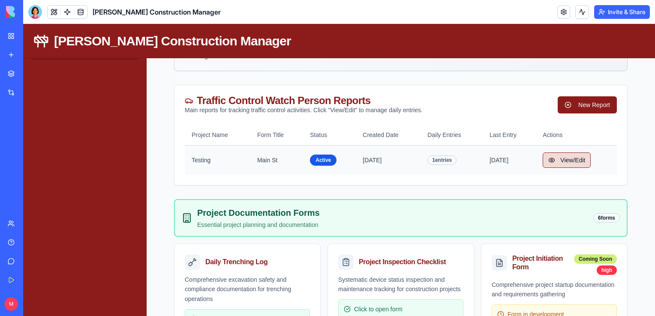
click at [558, 161] on button "View/Edit" at bounding box center [566, 160] width 48 height 15
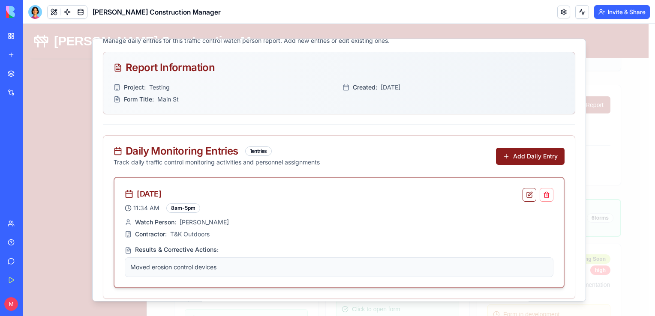
scroll to position [0, 0]
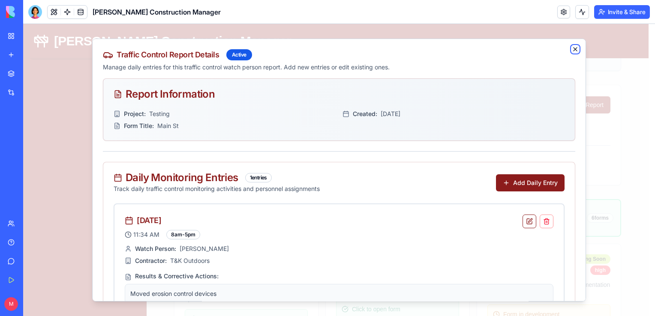
click at [572, 48] on icon "button" at bounding box center [575, 49] width 7 height 7
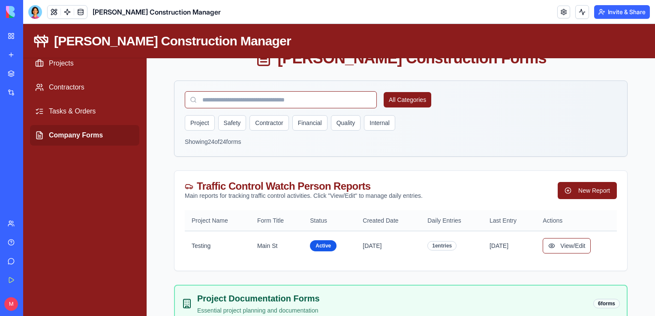
scroll to position [38, 0]
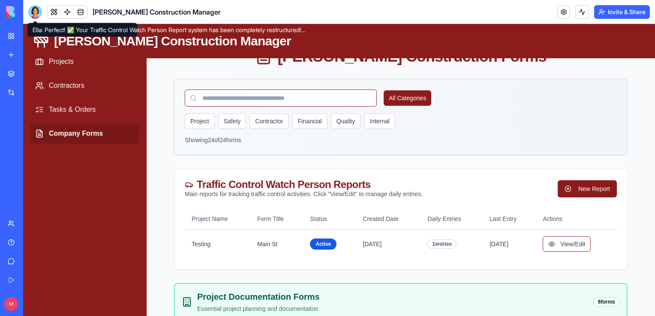
click at [31, 9] on div at bounding box center [35, 12] width 14 height 14
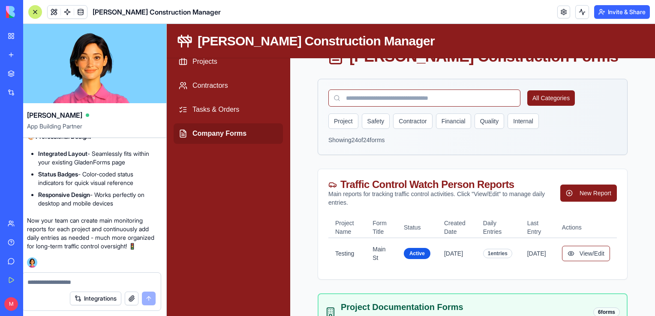
scroll to position [0, 0]
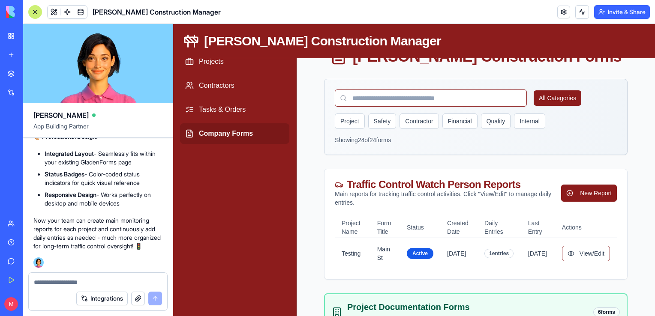
click at [65, 283] on textarea at bounding box center [98, 282] width 128 height 9
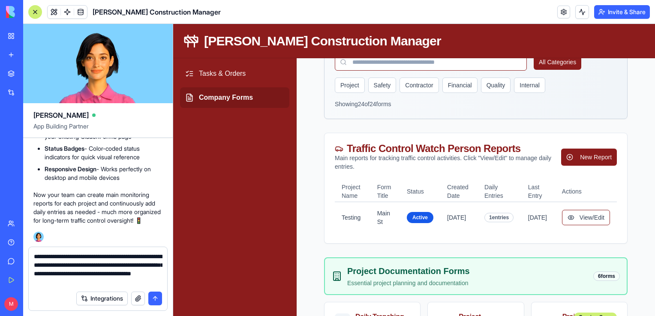
scroll to position [60, 0]
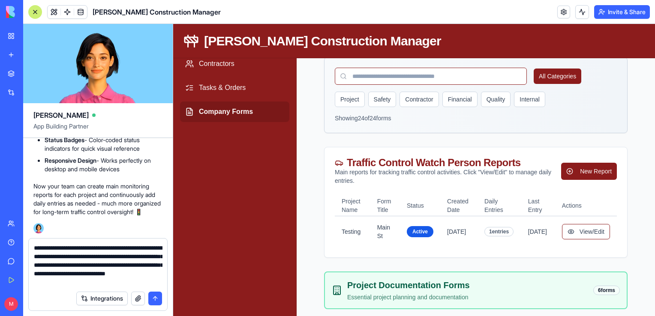
type textarea "**********"
click at [156, 301] on button "submit" at bounding box center [155, 299] width 14 height 14
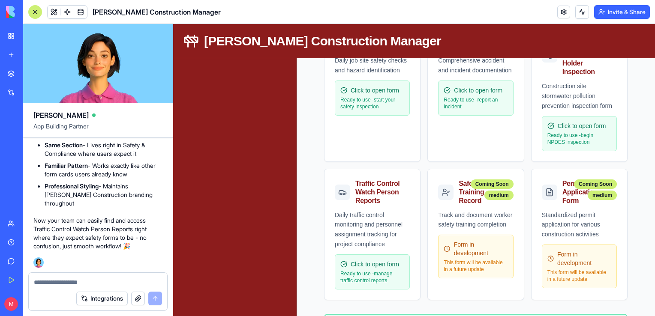
scroll to position [565, 0]
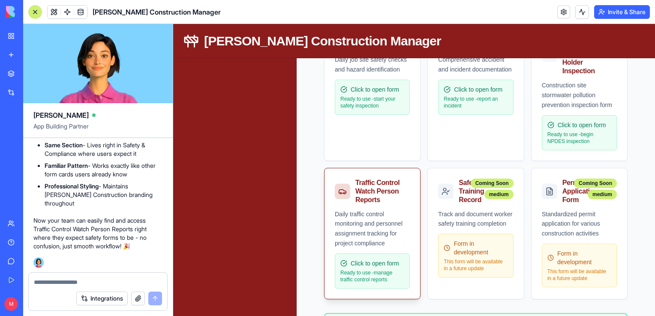
click at [351, 217] on div "Daily traffic control monitoring and personnel assignment tracking for project …" at bounding box center [372, 229] width 75 height 39
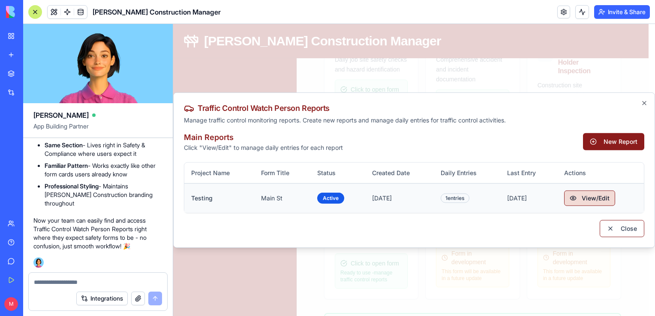
click at [580, 197] on button "View/Edit" at bounding box center [589, 197] width 51 height 15
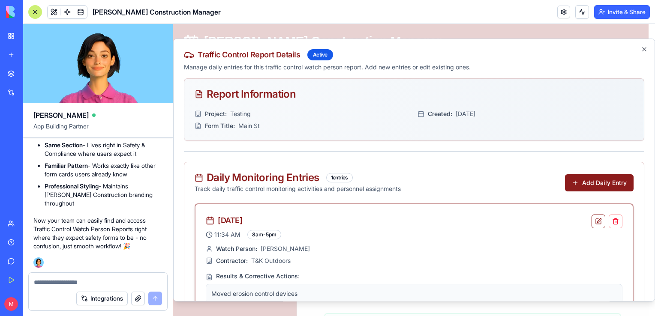
scroll to position [57, 0]
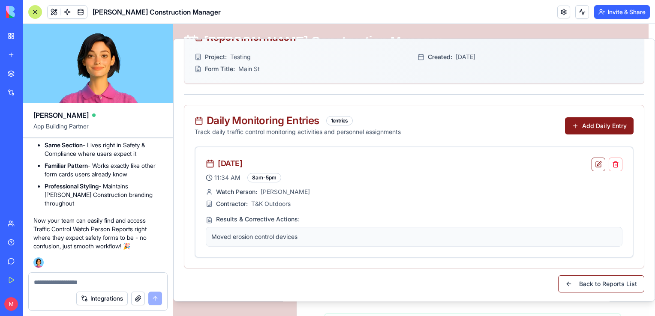
click at [76, 276] on div at bounding box center [98, 280] width 138 height 14
click at [81, 281] on textarea at bounding box center [98, 282] width 129 height 9
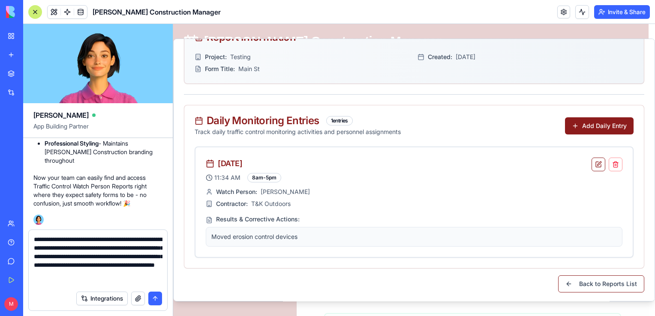
type textarea "**********"
click at [137, 302] on button "button" at bounding box center [138, 299] width 14 height 14
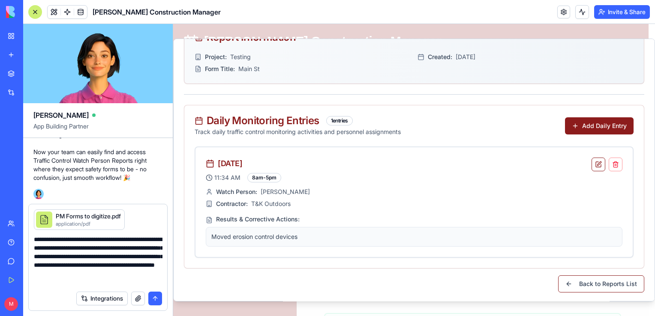
click at [158, 302] on button "submit" at bounding box center [155, 299] width 14 height 14
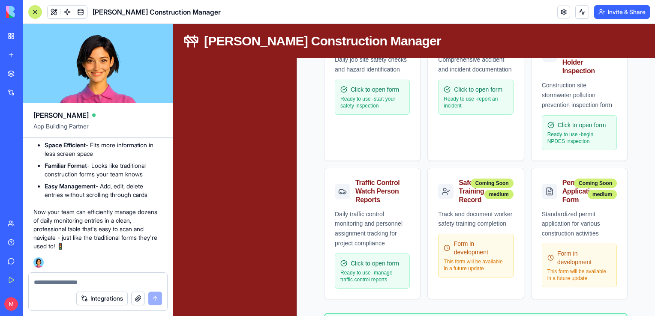
scroll to position [5462, 0]
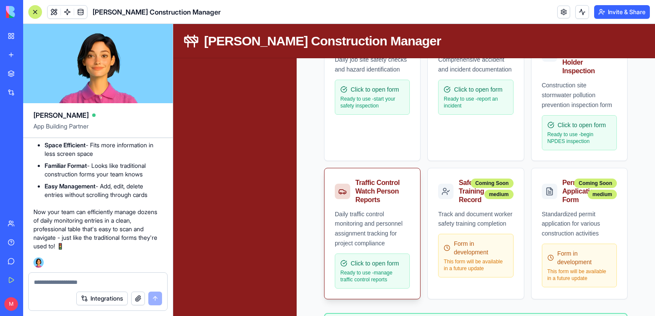
click at [365, 212] on div "Daily traffic control monitoring and personnel assignment tracking for project …" at bounding box center [372, 229] width 75 height 39
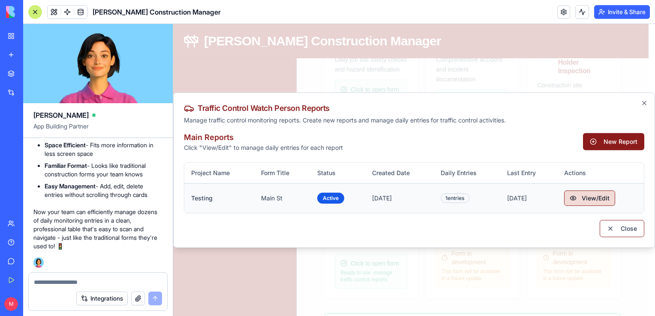
click at [589, 198] on button "View/Edit" at bounding box center [589, 197] width 51 height 15
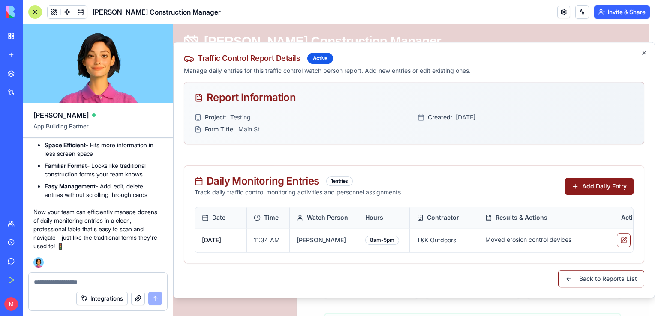
scroll to position [0, 0]
click at [95, 277] on div at bounding box center [98, 280] width 138 height 14
click at [86, 282] on textarea at bounding box center [98, 282] width 129 height 9
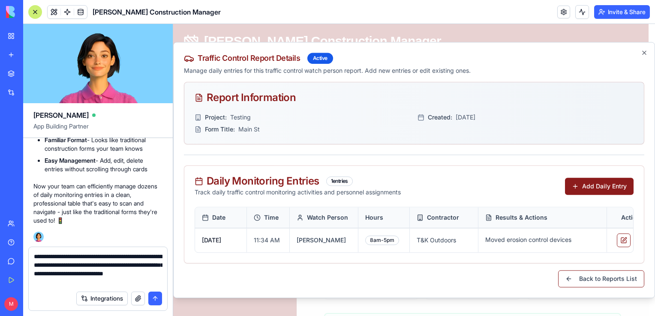
type textarea "**********"
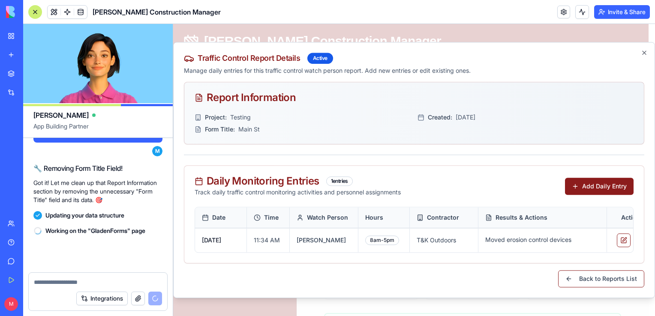
scroll to position [5640, 0]
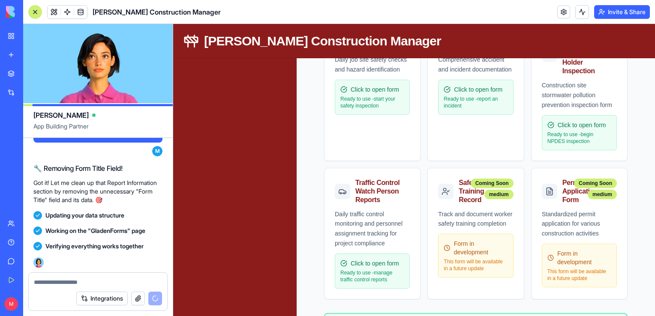
click at [106, 279] on textarea at bounding box center [98, 282] width 129 height 9
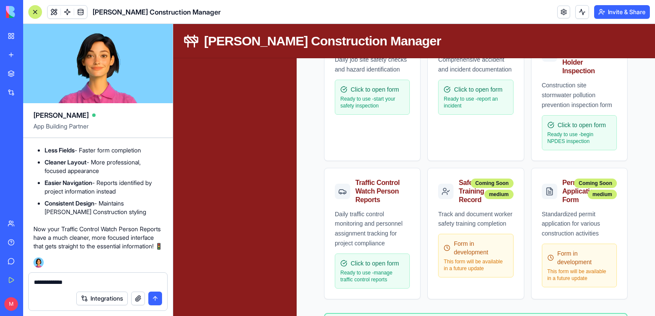
scroll to position [6084, 0]
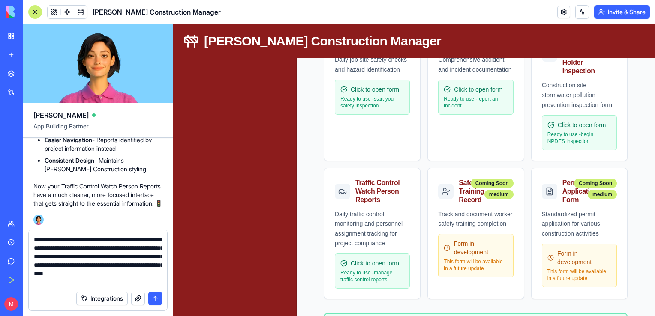
type textarea "**********"
click at [141, 301] on button "button" at bounding box center [138, 299] width 14 height 14
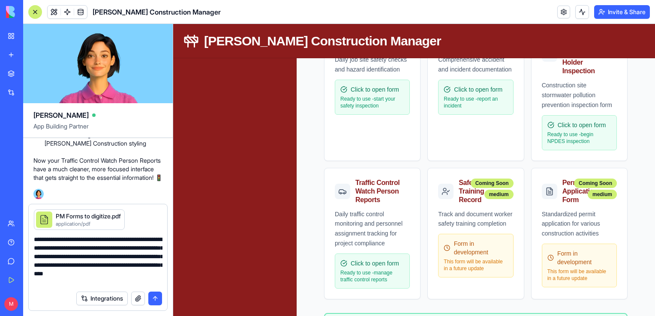
click at [159, 302] on button "submit" at bounding box center [155, 299] width 14 height 14
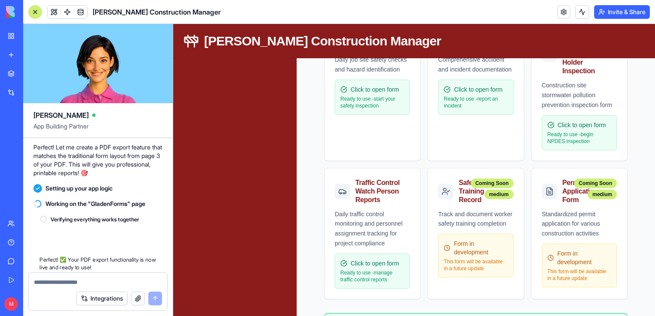
scroll to position [6960, 0]
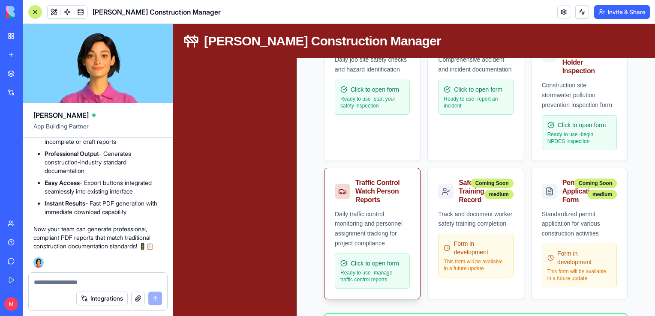
click at [379, 230] on div "Daily traffic control monitoring and personnel assignment tracking for project …" at bounding box center [372, 229] width 75 height 39
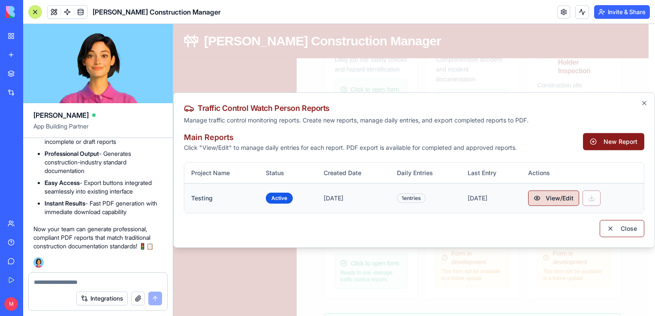
click at [558, 201] on button "View/Edit" at bounding box center [553, 197] width 51 height 15
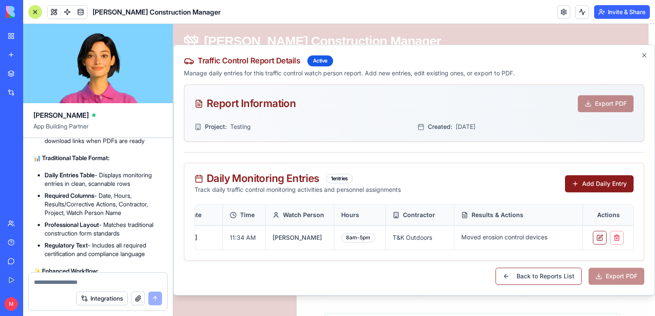
scroll to position [6653, 0]
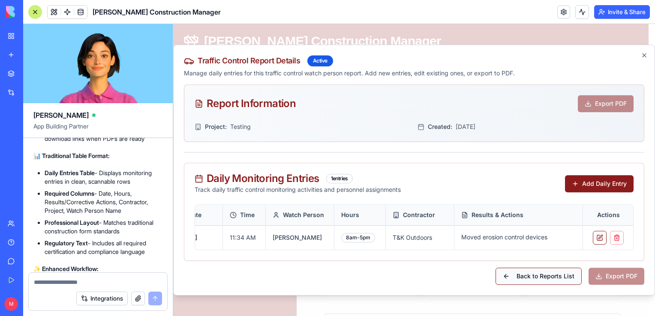
click at [536, 279] on button "Back to Reports List" at bounding box center [538, 276] width 86 height 17
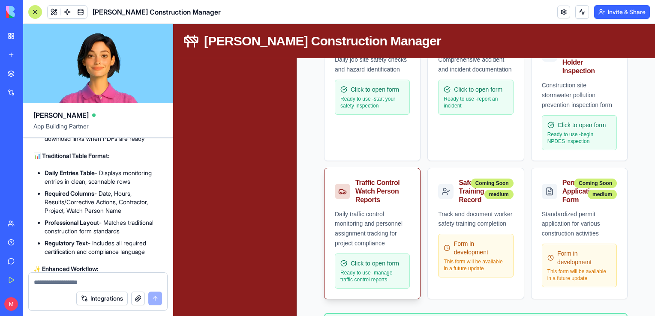
click at [330, 198] on div "Traffic Control Watch Person Reports" at bounding box center [372, 188] width 96 height 41
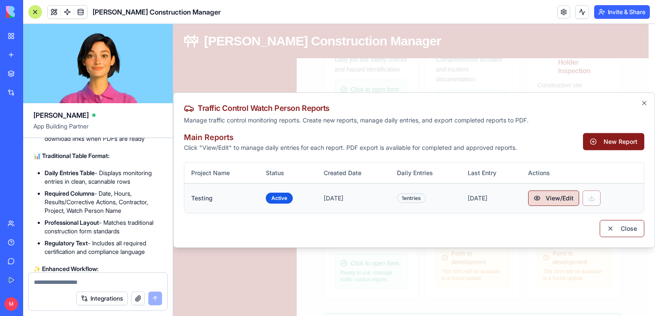
click at [567, 193] on button "View/Edit" at bounding box center [553, 197] width 51 height 15
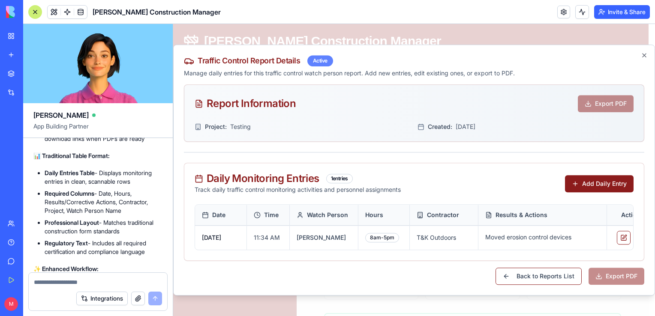
click at [317, 56] on div "Active" at bounding box center [320, 60] width 26 height 11
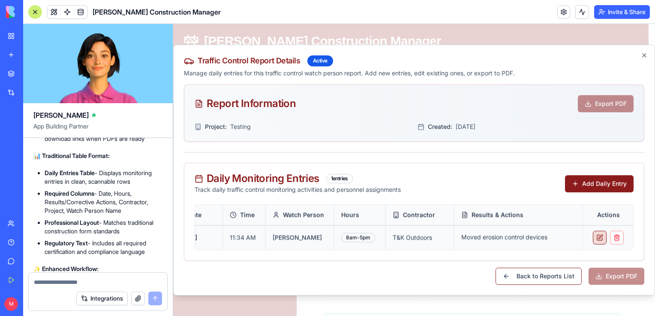
click at [596, 234] on button at bounding box center [600, 238] width 14 height 14
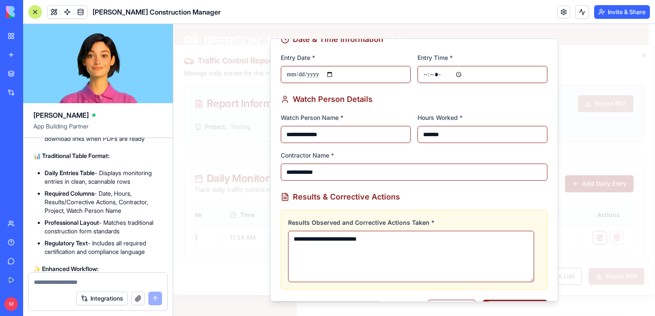
scroll to position [70, 0]
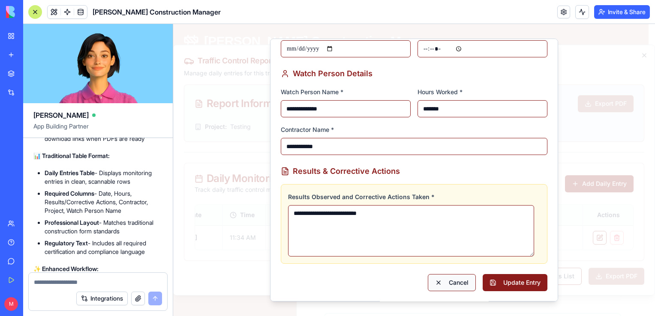
click at [453, 278] on button "Cancel" at bounding box center [452, 282] width 48 height 17
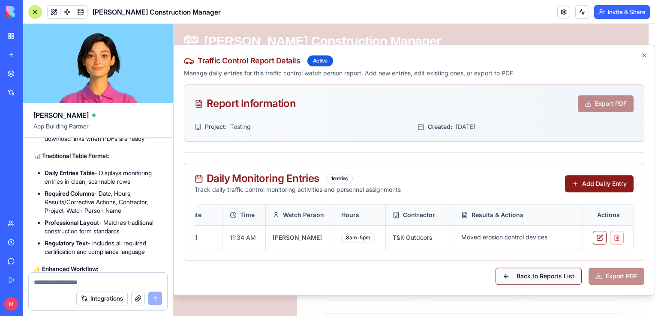
click at [521, 284] on button "Back to Reports List" at bounding box center [538, 276] width 86 height 17
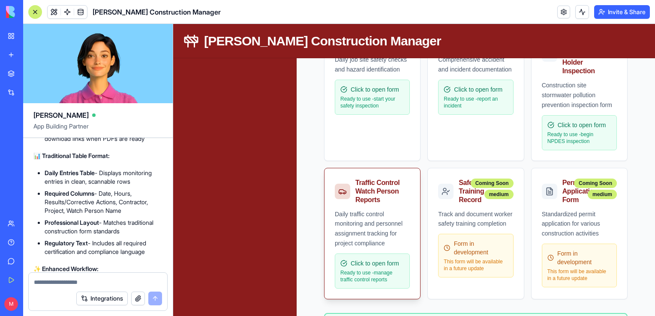
click at [384, 202] on div "Traffic Control Watch Person Reports" at bounding box center [372, 188] width 96 height 41
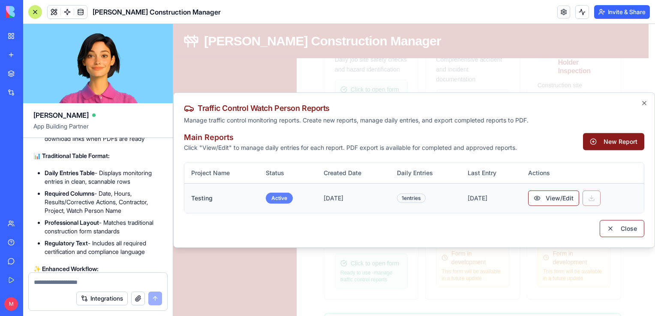
click at [278, 201] on div "Active" at bounding box center [279, 197] width 27 height 11
click at [112, 280] on textarea at bounding box center [98, 282] width 129 height 9
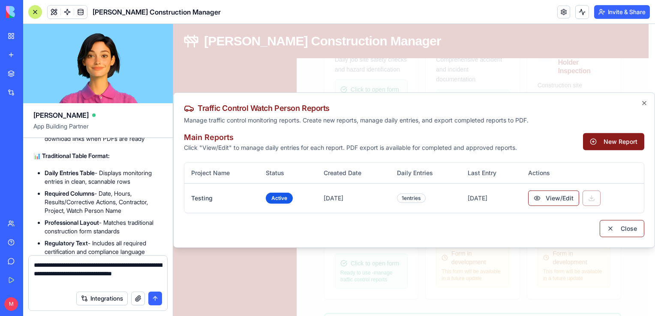
type textarea "**********"
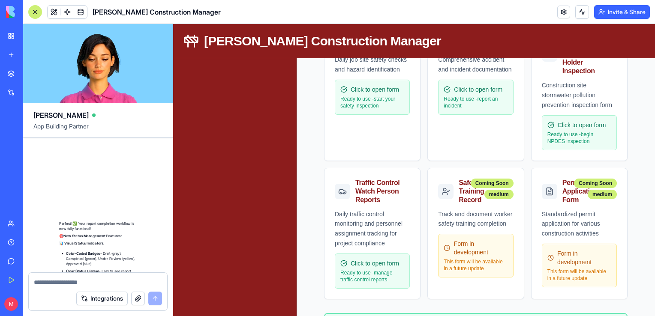
scroll to position [7637, 0]
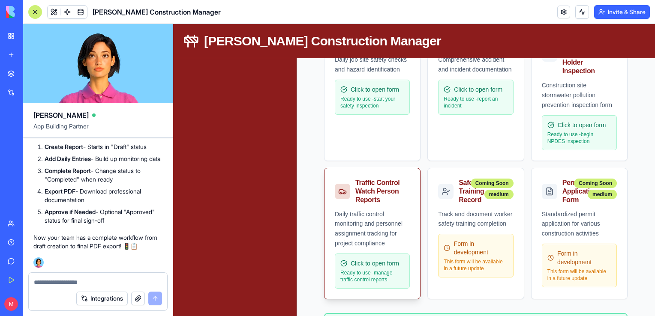
click at [365, 273] on p "Ready to use - manage traffic control reports" at bounding box center [372, 276] width 64 height 14
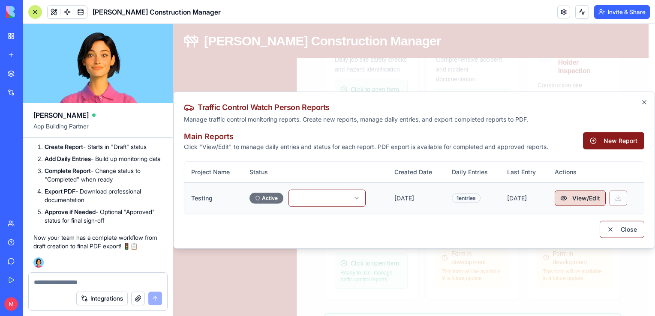
click at [605, 196] on button "View/Edit" at bounding box center [579, 197] width 51 height 15
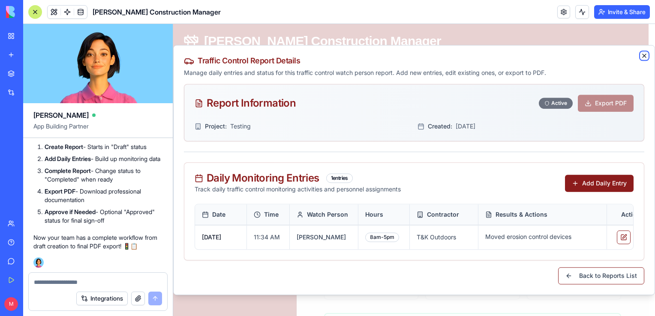
click at [643, 53] on icon "button" at bounding box center [644, 55] width 7 height 7
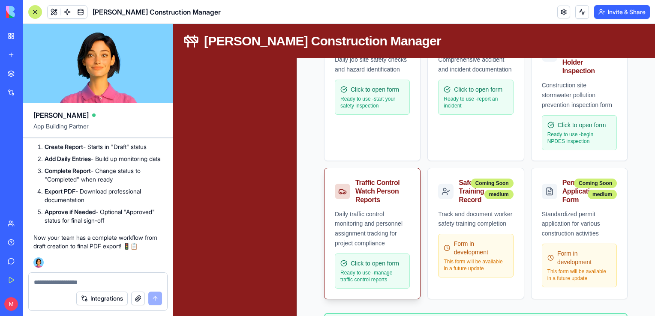
click at [417, 210] on div "Daily traffic control monitoring and personnel assignment tracking for project …" at bounding box center [372, 255] width 96 height 90
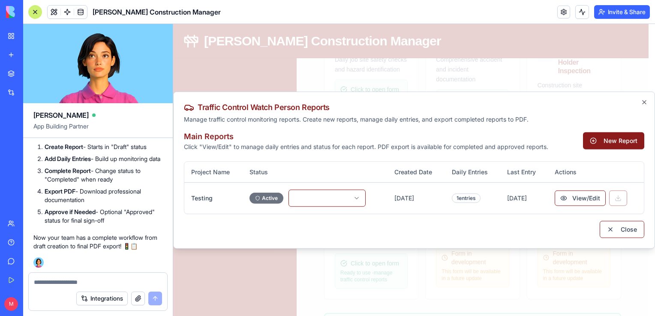
click at [120, 280] on textarea at bounding box center [98, 282] width 129 height 9
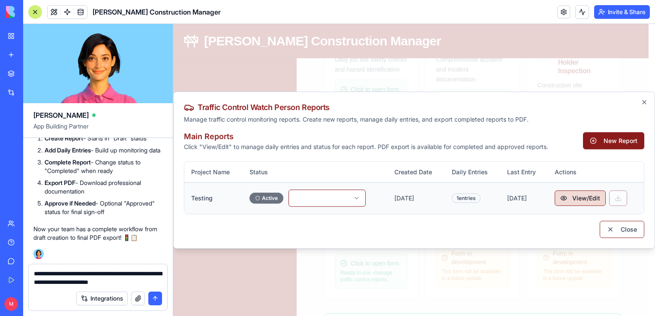
click at [576, 203] on button "View/Edit" at bounding box center [579, 197] width 51 height 15
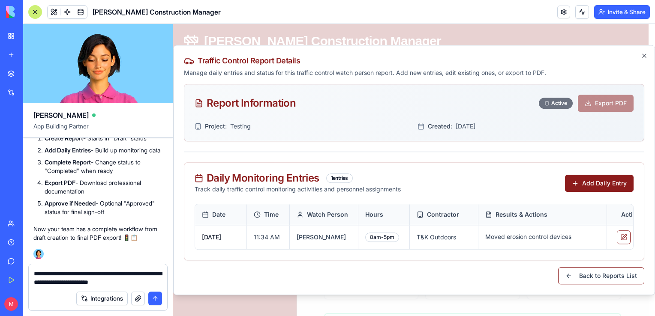
click at [162, 285] on div "**********" at bounding box center [98, 275] width 138 height 22
click at [156, 280] on textarea "**********" at bounding box center [98, 277] width 129 height 17
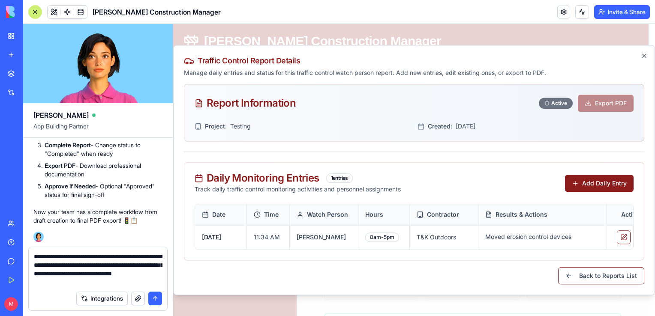
type textarea "**********"
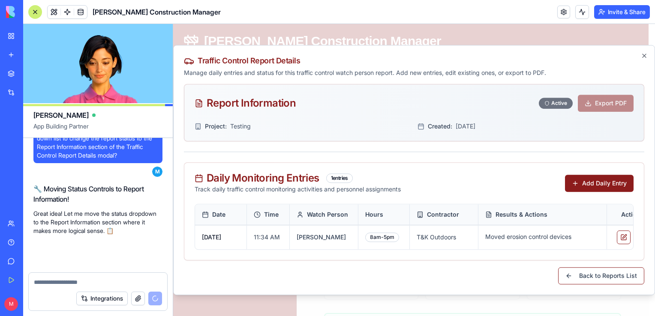
scroll to position [7786, 0]
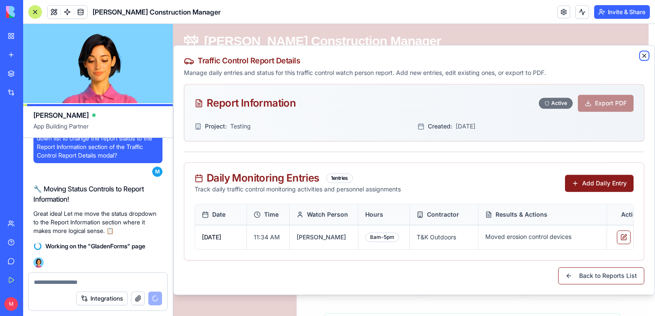
click at [645, 52] on icon "button" at bounding box center [644, 55] width 7 height 7
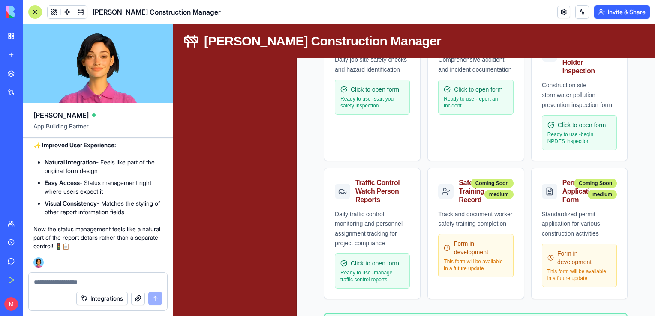
scroll to position [8129, 0]
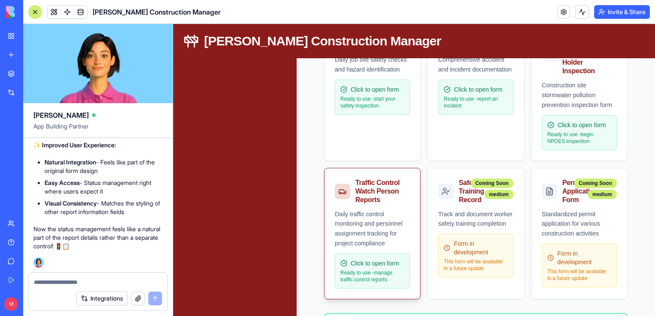
click at [373, 214] on div "Daily traffic control monitoring and personnel assignment tracking for project …" at bounding box center [372, 229] width 75 height 39
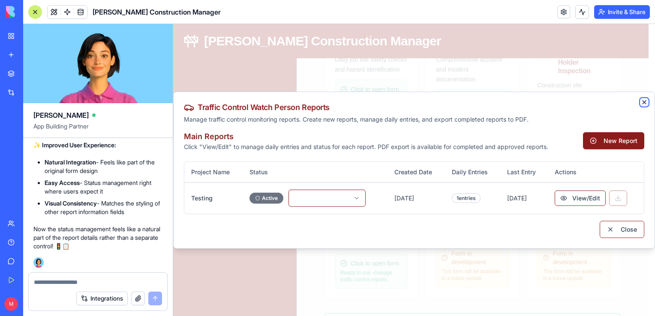
click at [647, 102] on icon "button" at bounding box center [644, 102] width 7 height 7
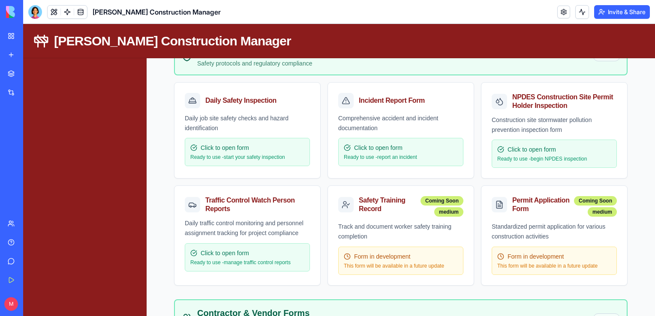
scroll to position [443, 0]
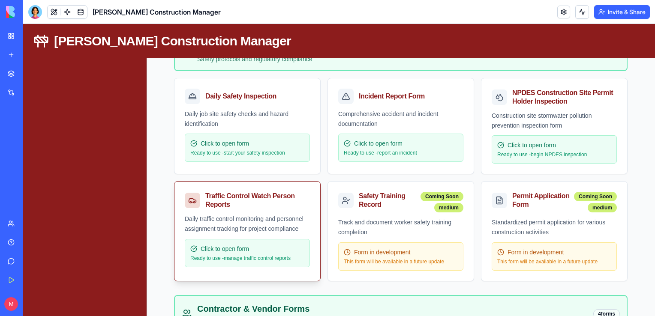
click at [255, 214] on div "Daily traffic control monitoring and personnel assignment tracking for project …" at bounding box center [247, 224] width 125 height 20
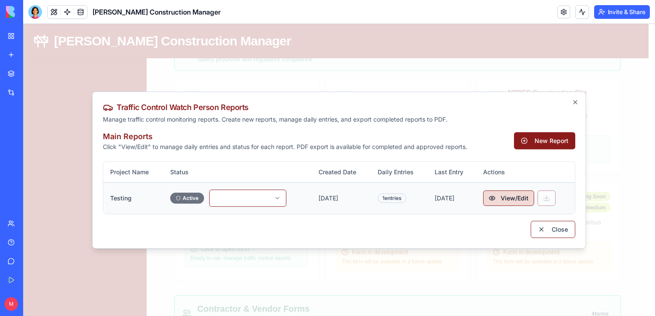
click at [504, 205] on button "View/Edit" at bounding box center [508, 197] width 51 height 15
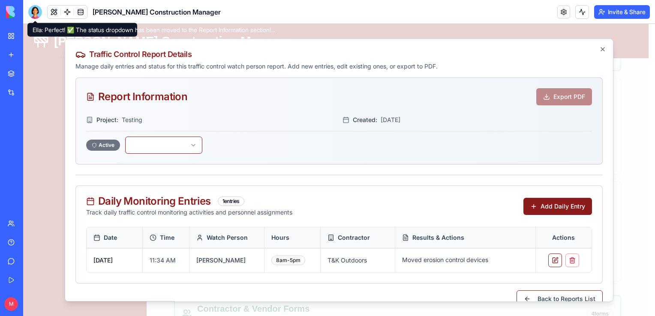
click at [34, 13] on div at bounding box center [35, 12] width 14 height 14
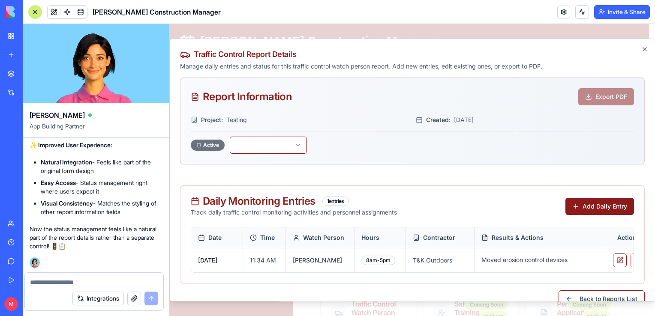
scroll to position [0, 0]
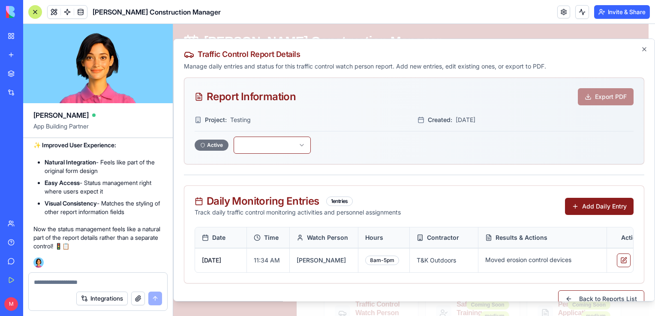
click at [75, 284] on textarea at bounding box center [98, 282] width 128 height 9
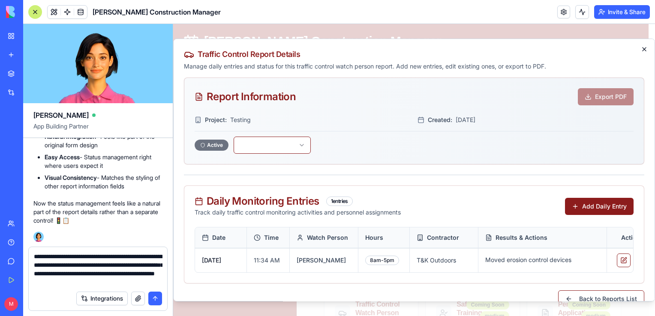
click at [641, 52] on icon "button" at bounding box center [644, 49] width 7 height 7
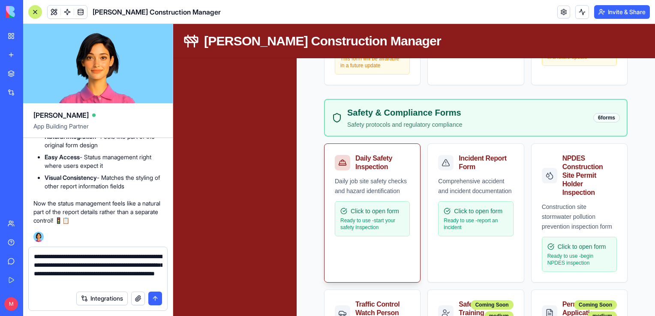
click at [364, 202] on div "Click to open form Ready to use - start your safety inspection" at bounding box center [372, 218] width 75 height 35
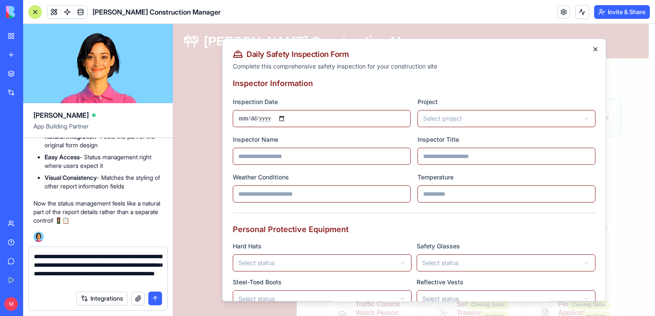
click at [592, 46] on icon "button" at bounding box center [595, 49] width 7 height 7
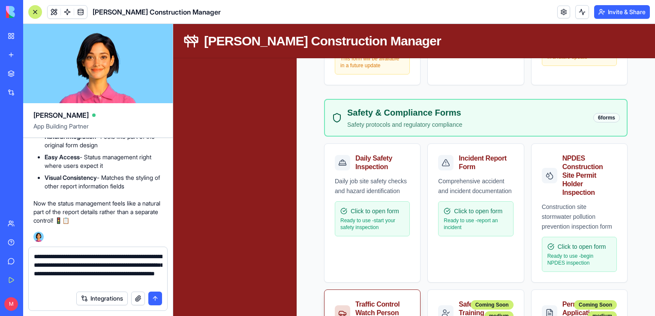
click at [374, 305] on div "Traffic Control Watch Person Reports" at bounding box center [380, 313] width 51 height 26
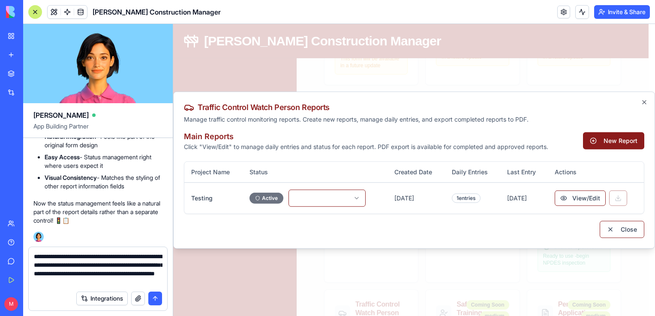
click at [144, 282] on textarea "**********" at bounding box center [98, 269] width 129 height 34
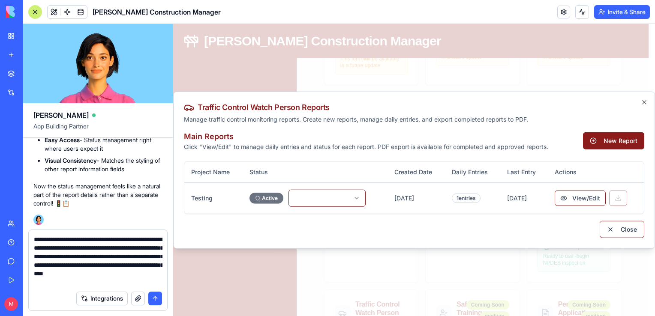
type textarea "**********"
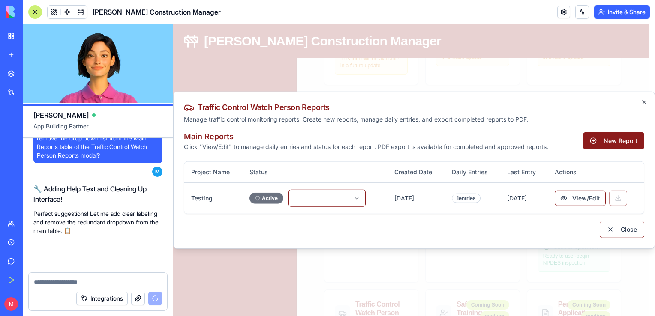
scroll to position [7825, 0]
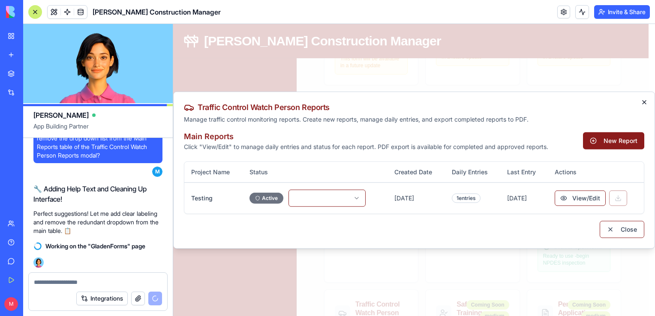
click at [641, 102] on icon "button" at bounding box center [644, 102] width 7 height 7
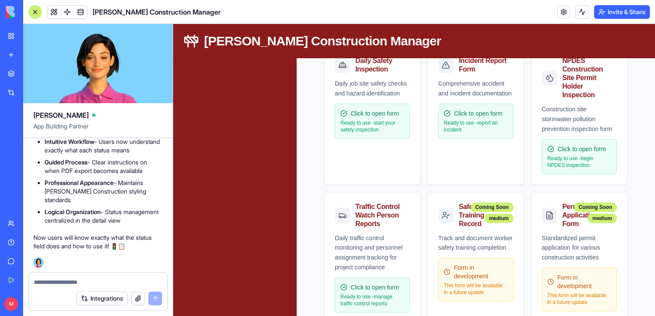
scroll to position [8339, 0]
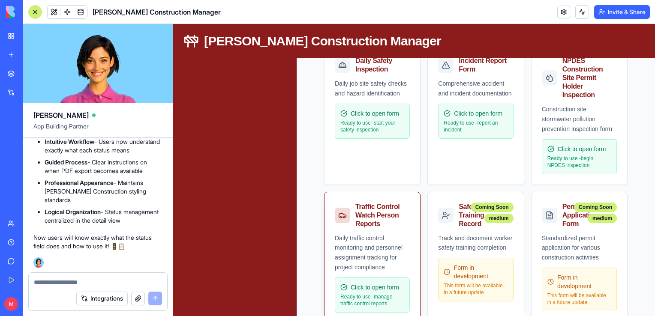
click at [375, 219] on div "Traffic Control Watch Person Reports" at bounding box center [380, 216] width 51 height 26
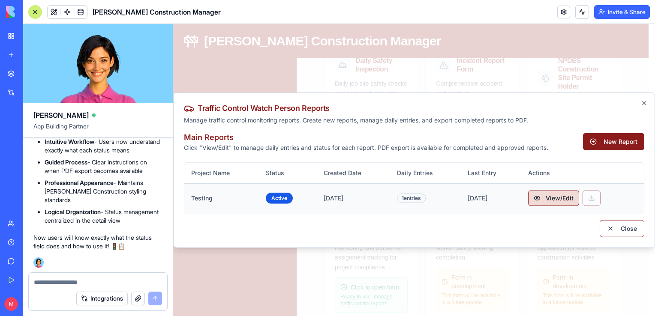
click at [570, 197] on button "View/Edit" at bounding box center [553, 197] width 51 height 15
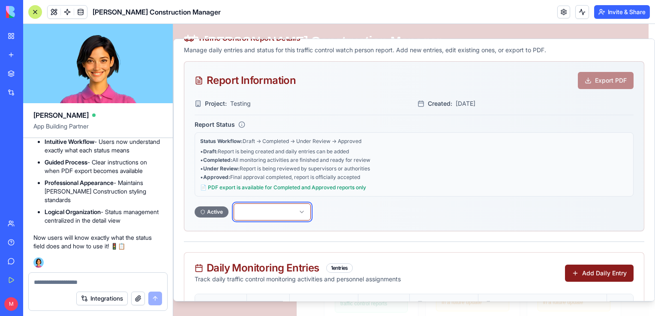
scroll to position [17, 0]
click at [129, 286] on textarea at bounding box center [98, 282] width 129 height 9
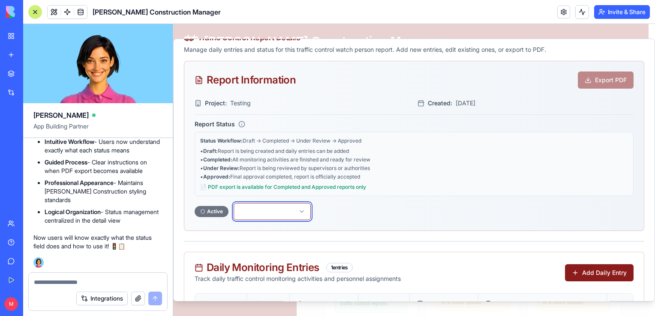
click at [90, 282] on textarea at bounding box center [98, 282] width 129 height 9
click at [234, 203] on button "button" at bounding box center [272, 211] width 77 height 17
click at [90, 282] on textarea at bounding box center [98, 282] width 129 height 9
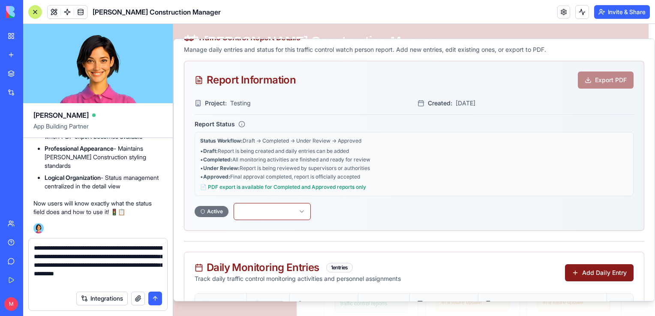
type textarea "**********"
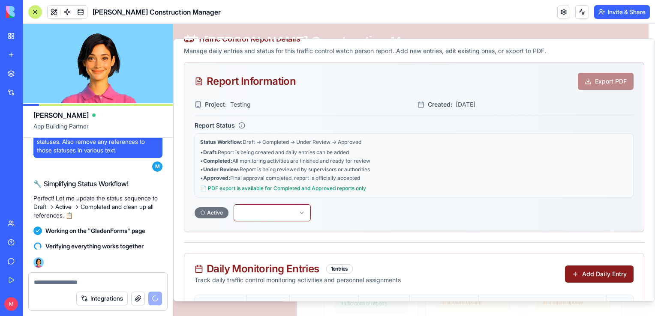
scroll to position [0, 0]
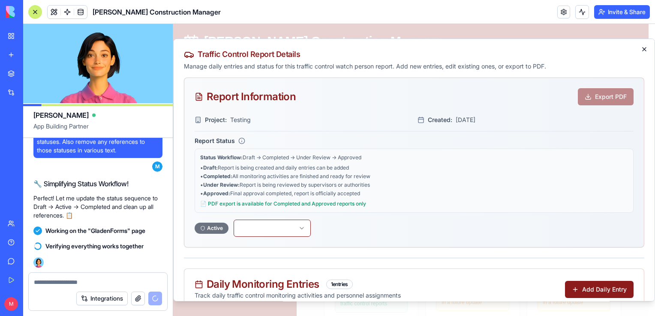
click at [641, 47] on icon "button" at bounding box center [644, 49] width 7 height 7
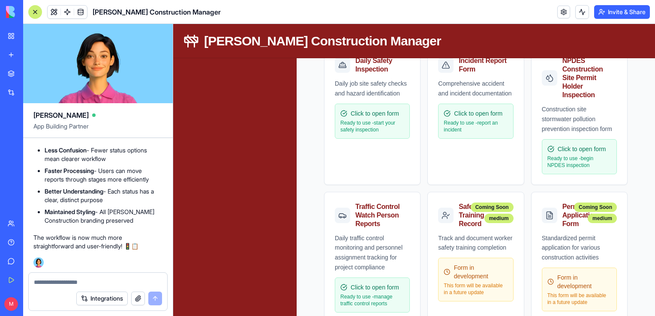
scroll to position [8946, 0]
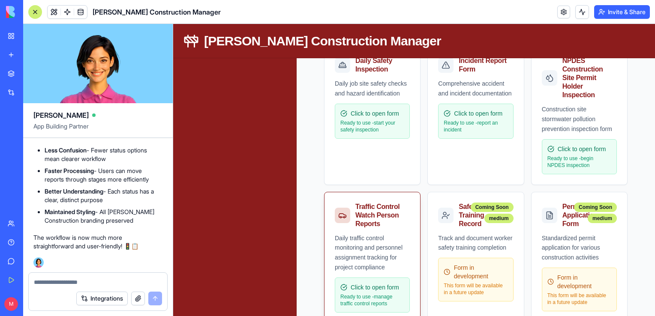
click at [381, 243] on div "Daily traffic control monitoring and personnel assignment tracking for project …" at bounding box center [372, 253] width 75 height 39
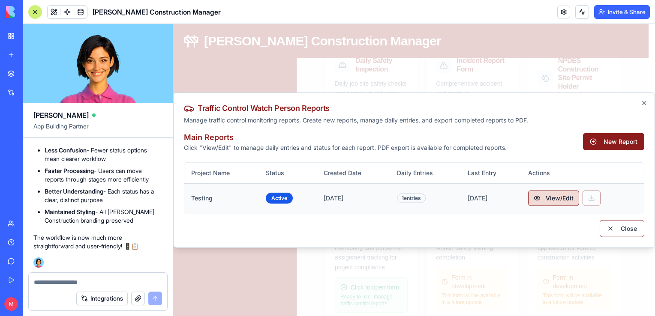
click at [563, 199] on button "View/Edit" at bounding box center [553, 197] width 51 height 15
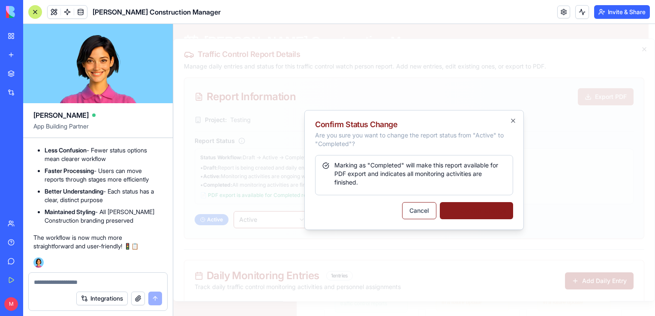
click at [476, 210] on button "Confirm Change" at bounding box center [476, 210] width 73 height 17
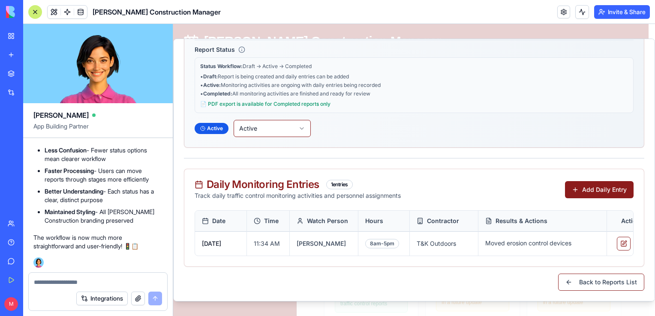
scroll to position [0, 0]
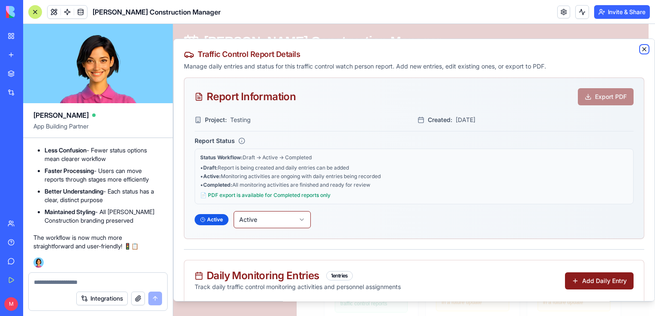
click at [641, 47] on icon "button" at bounding box center [644, 49] width 7 height 7
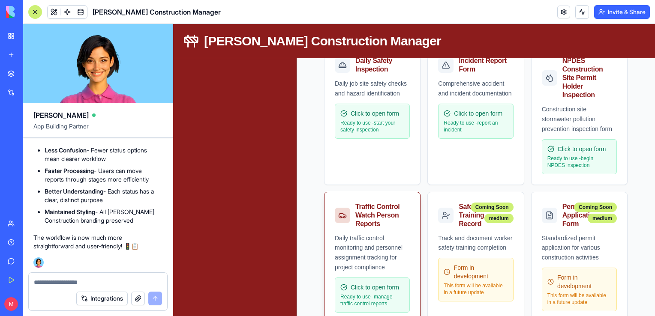
click at [370, 256] on div "Daily traffic control monitoring and personnel assignment tracking for project …" at bounding box center [372, 253] width 75 height 39
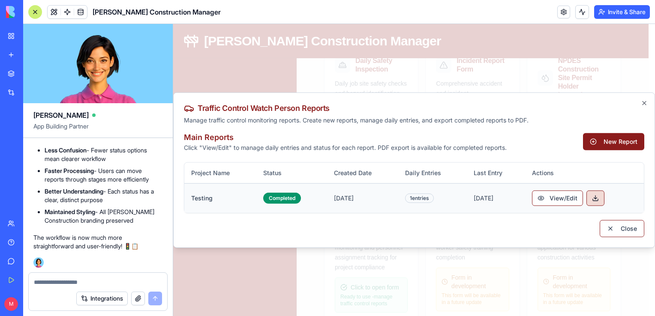
click at [601, 195] on button at bounding box center [595, 197] width 18 height 15
click at [600, 201] on button at bounding box center [595, 197] width 18 height 15
click at [84, 285] on textarea at bounding box center [98, 282] width 129 height 9
click at [561, 199] on button "View/Edit" at bounding box center [557, 197] width 51 height 15
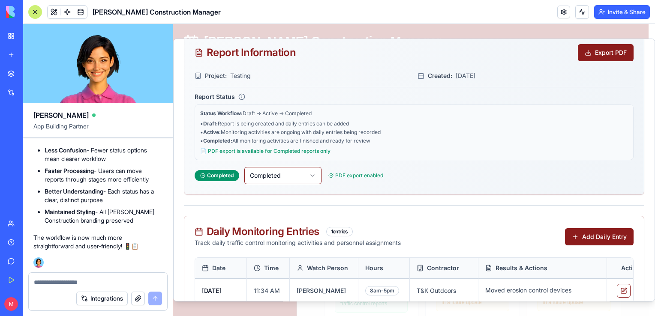
scroll to position [99, 0]
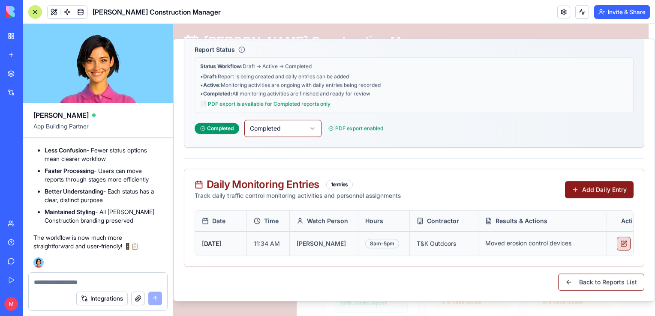
click at [624, 239] on button at bounding box center [624, 244] width 14 height 14
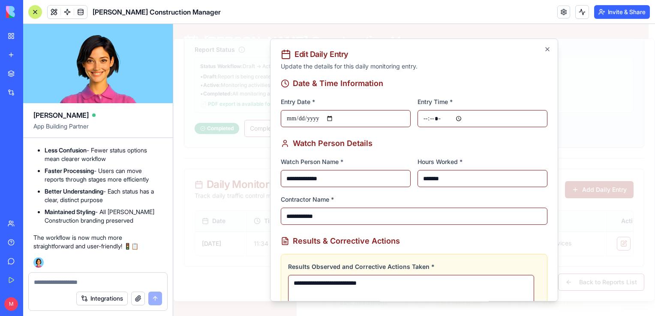
click at [336, 117] on input "**********" at bounding box center [346, 118] width 130 height 17
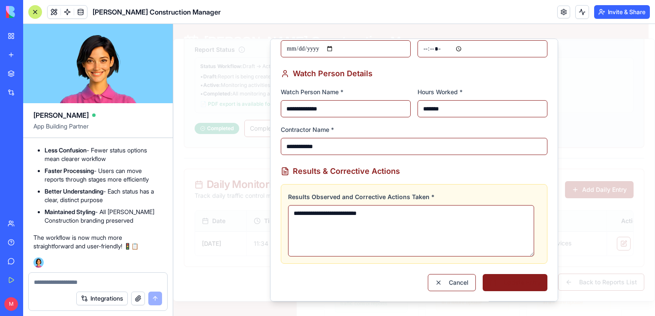
click at [508, 280] on button "Update Entry" at bounding box center [514, 282] width 65 height 17
type input "**********"
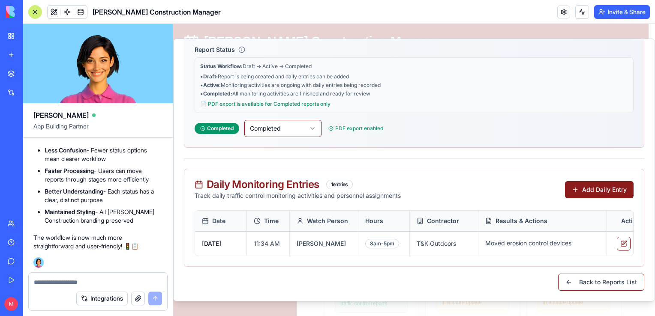
click at [84, 281] on textarea at bounding box center [98, 282] width 129 height 9
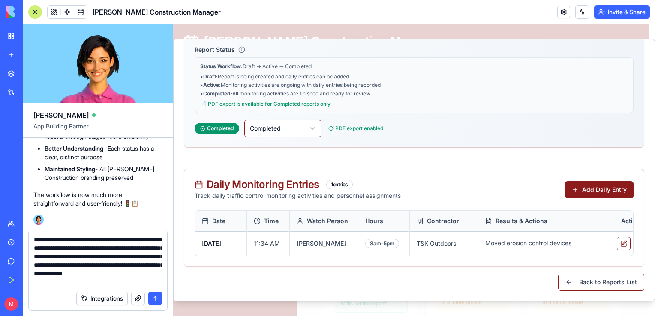
type textarea "**********"
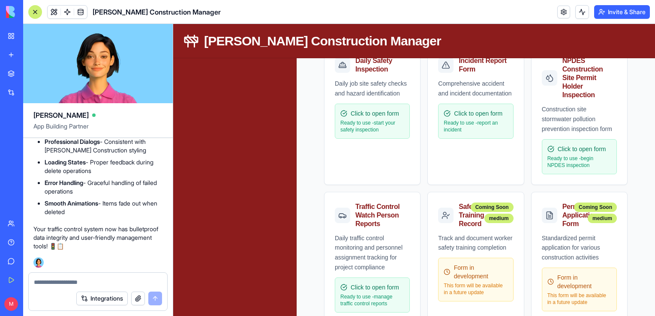
scroll to position [9721, 0]
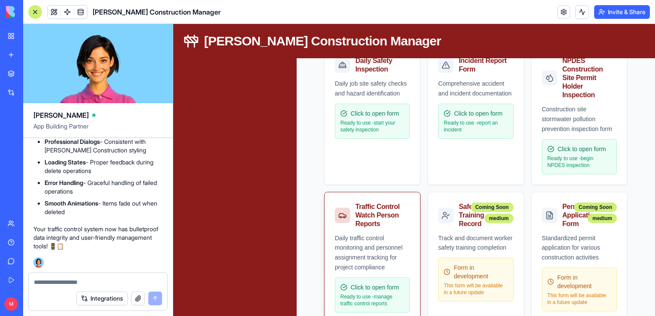
click at [365, 278] on div "Click to open form Ready to use - manage traffic control reports" at bounding box center [372, 295] width 75 height 35
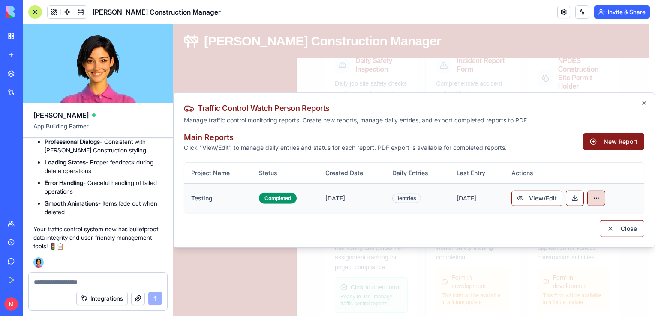
click at [542, 204] on button "View/Edit" at bounding box center [536, 197] width 51 height 15
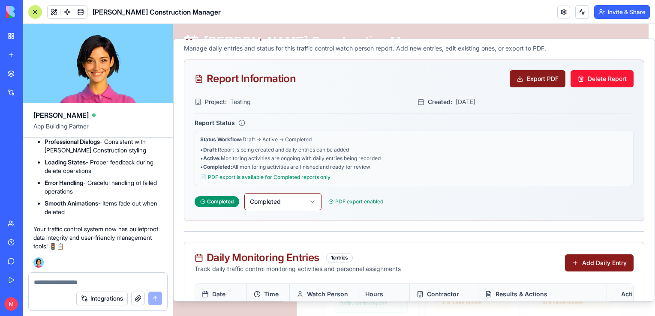
scroll to position [0, 0]
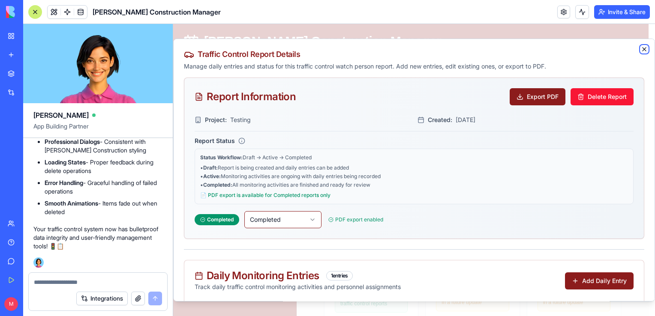
click at [641, 49] on icon "button" at bounding box center [644, 49] width 7 height 7
